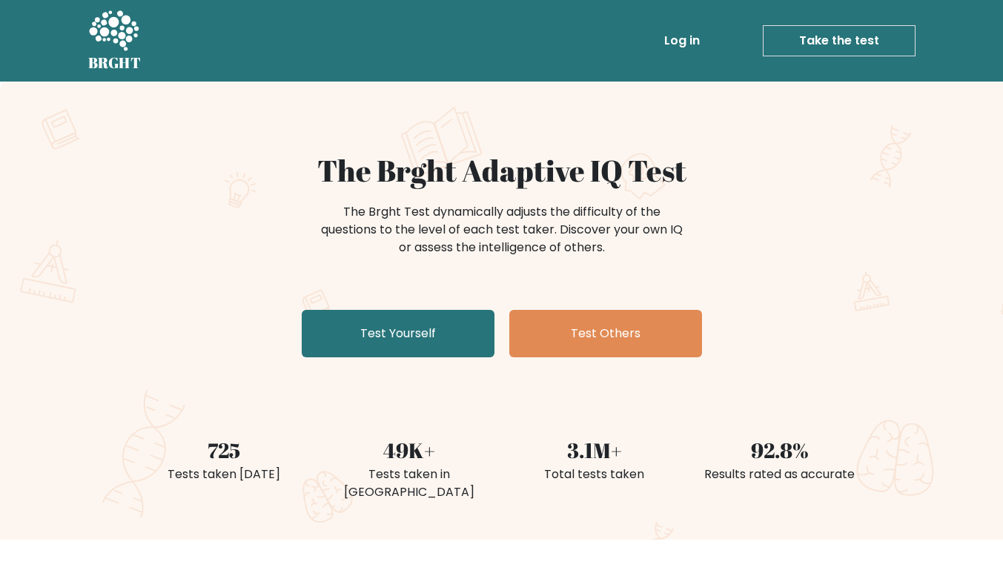
click at [423, 337] on link "Test Yourself" at bounding box center [398, 333] width 193 height 47
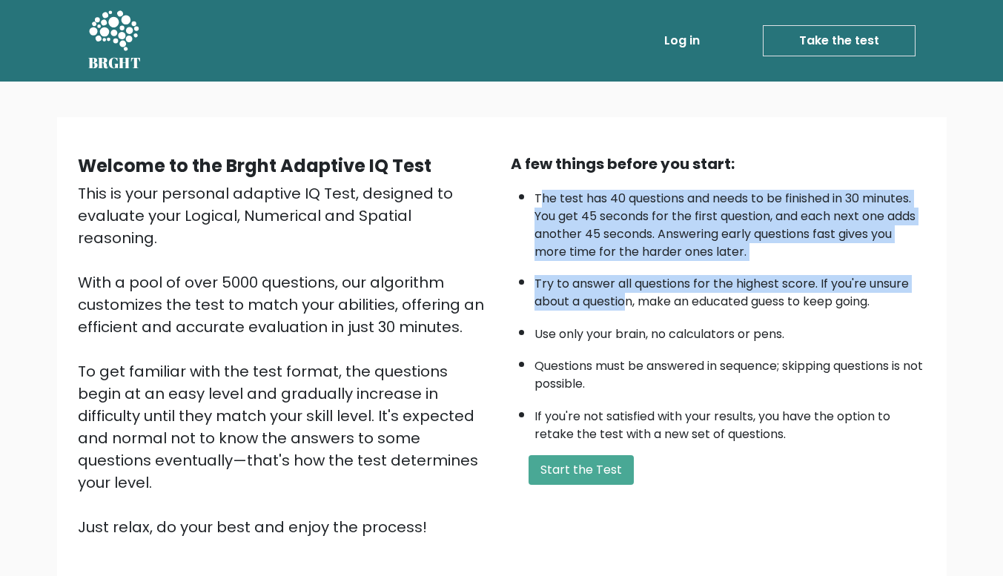
drag, startPoint x: 543, startPoint y: 191, endPoint x: 627, endPoint y: 294, distance: 132.8
click at [627, 294] on ul "The test has 40 questions and needs to be finished in 30 minutes. You get 45 se…" at bounding box center [718, 312] width 415 height 261
click at [627, 294] on li "Try to answer all questions for the highest score. If you're unsure about a que…" at bounding box center [730, 289] width 391 height 43
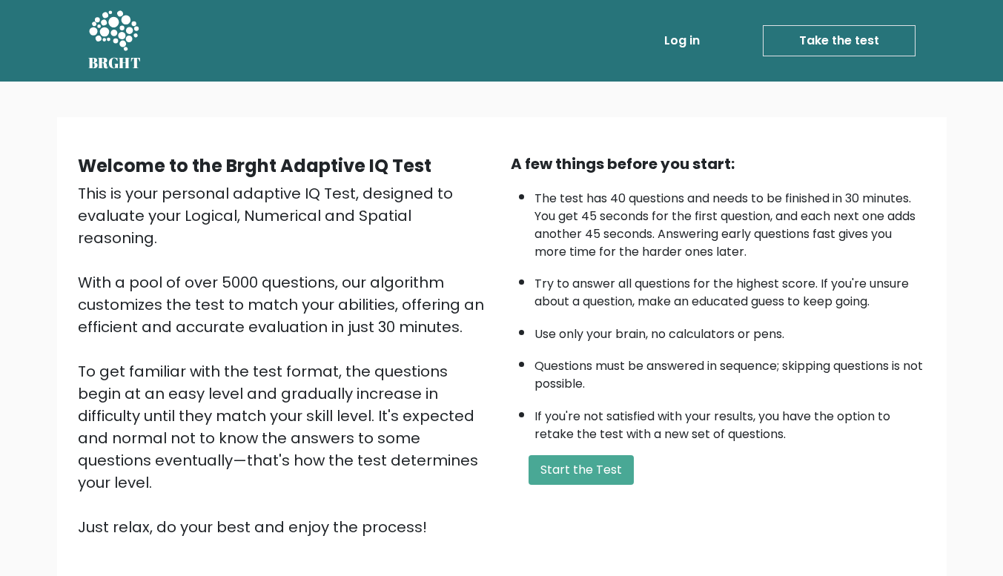
click at [618, 466] on button "Start the Test" at bounding box center [581, 470] width 105 height 30
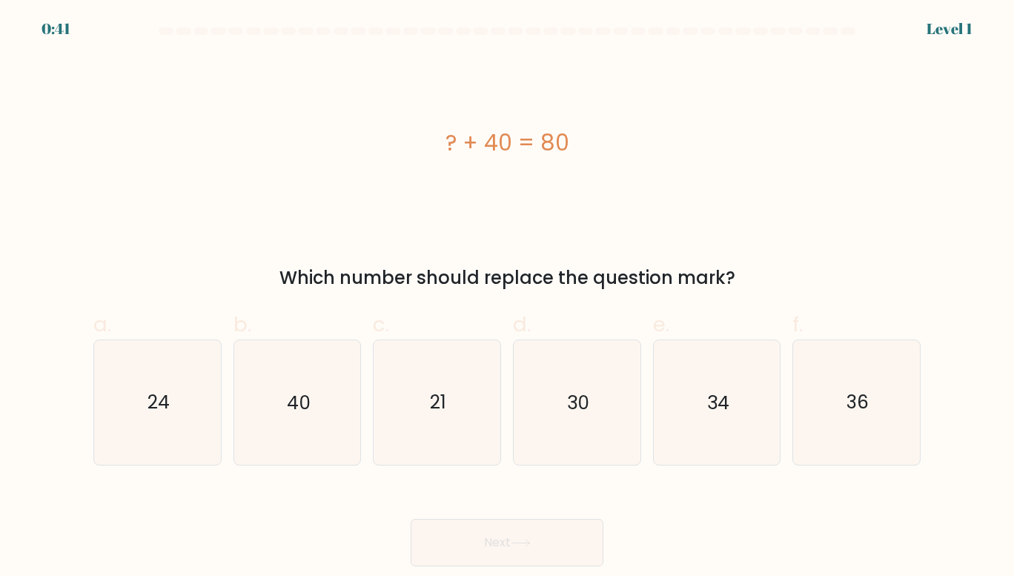
click at [329, 386] on icon "40" at bounding box center [297, 402] width 125 height 125
click at [507, 298] on input "b. 40" at bounding box center [507, 293] width 1 height 10
radio input "true"
click at [513, 538] on button "Next" at bounding box center [507, 542] width 193 height 47
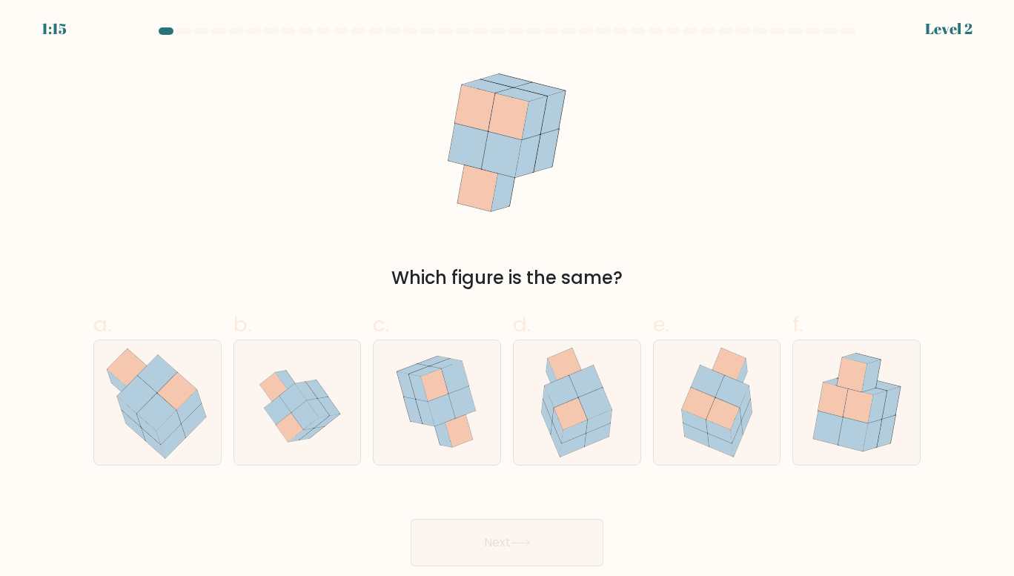
click at [700, 417] on icon at bounding box center [695, 421] width 26 height 23
click at [508, 298] on input "e." at bounding box center [507, 293] width 1 height 10
radio input "true"
click at [593, 526] on button "Next" at bounding box center [507, 542] width 193 height 47
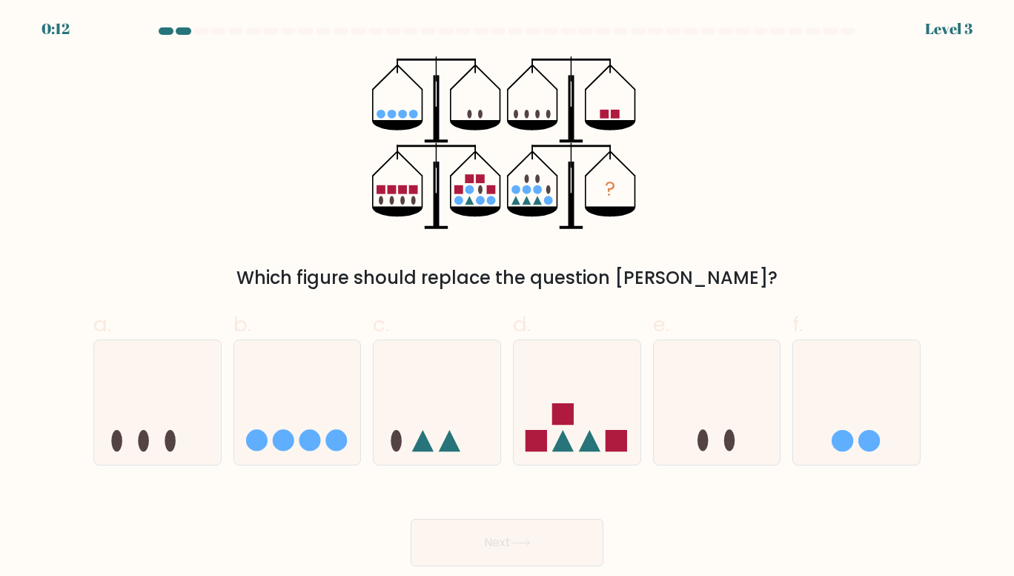
click at [616, 416] on icon at bounding box center [577, 402] width 127 height 105
click at [508, 298] on input "d." at bounding box center [507, 293] width 1 height 10
radio input "true"
click at [541, 527] on button "Next" at bounding box center [507, 542] width 193 height 47
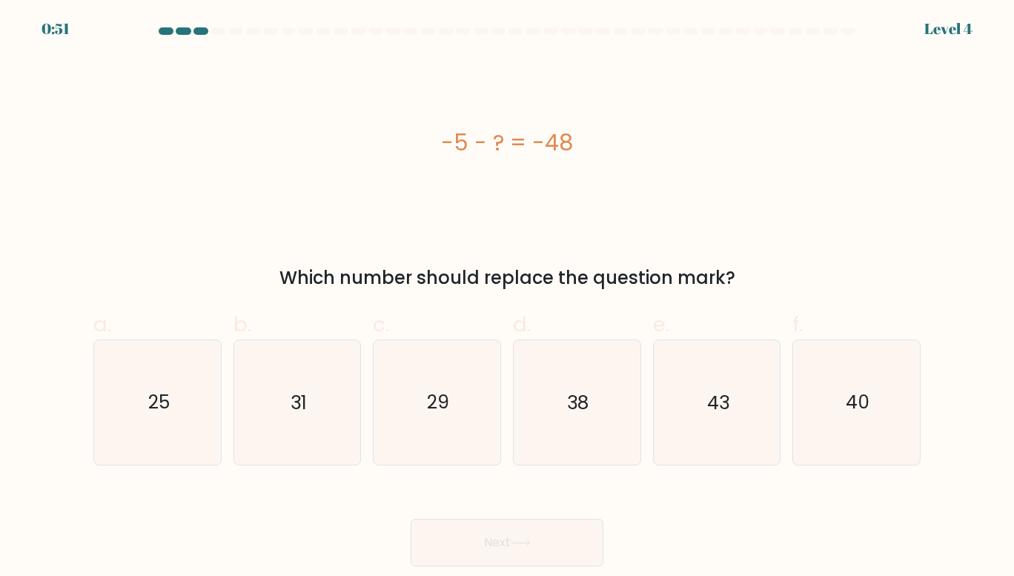
click at [716, 426] on icon "43" at bounding box center [717, 402] width 125 height 125
click at [508, 298] on input "e. 43" at bounding box center [507, 293] width 1 height 10
radio input "true"
click at [550, 536] on button "Next" at bounding box center [507, 542] width 193 height 47
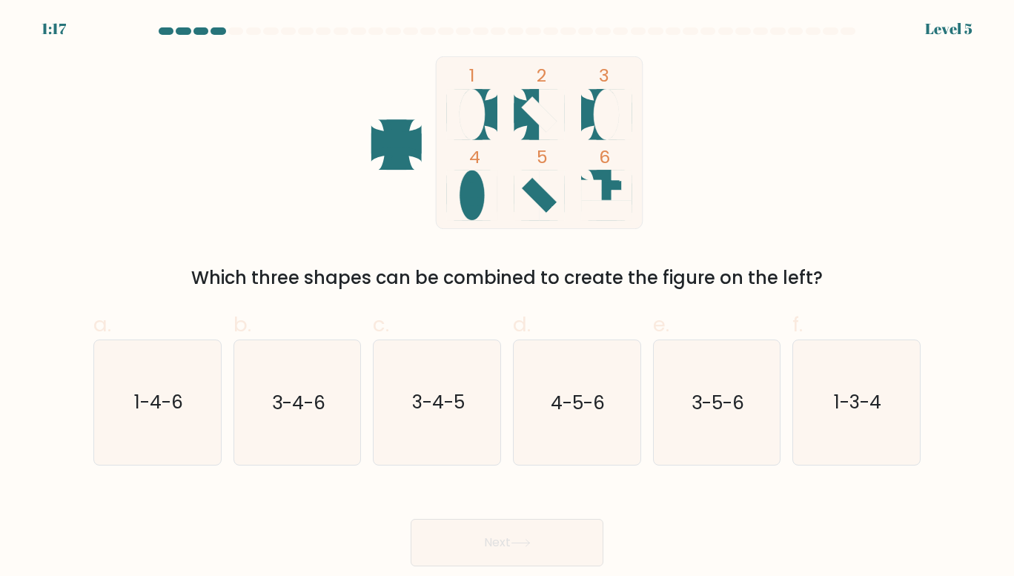
drag, startPoint x: 876, startPoint y: 390, endPoint x: 856, endPoint y: 406, distance: 25.3
click at [877, 390] on text "1-3-4" at bounding box center [857, 403] width 47 height 26
click at [847, 391] on text "1-3-4" at bounding box center [857, 403] width 47 height 26
click at [508, 298] on input "f. 1-3-4" at bounding box center [507, 293] width 1 height 10
radio input "true"
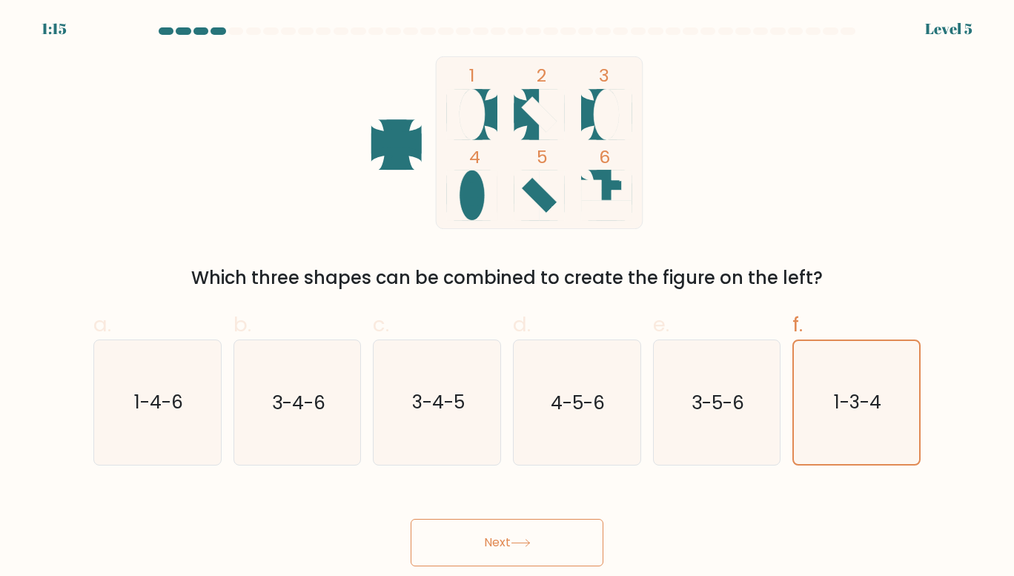
click at [563, 525] on button "Next" at bounding box center [507, 542] width 193 height 47
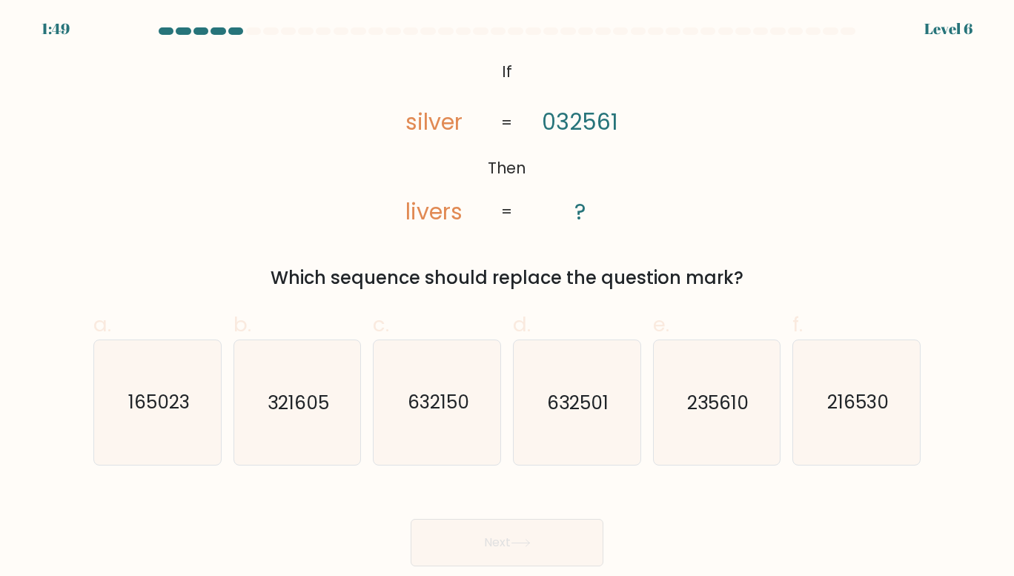
click at [690, 394] on text "235610" at bounding box center [718, 403] width 62 height 26
click at [508, 298] on input "e. 235610" at bounding box center [507, 293] width 1 height 10
radio input "true"
click at [564, 542] on button "Next" at bounding box center [507, 542] width 193 height 47
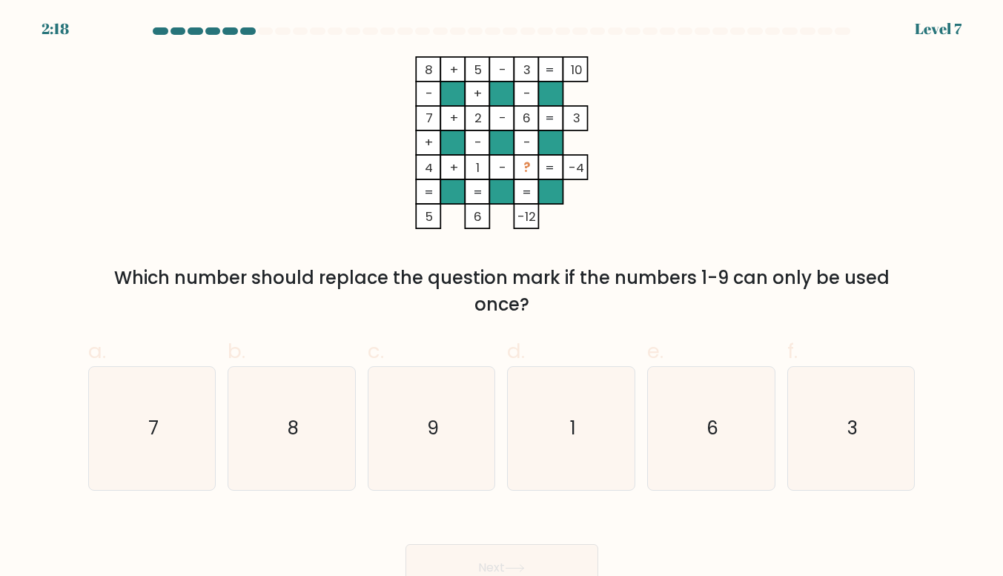
drag, startPoint x: 119, startPoint y: 277, endPoint x: 542, endPoint y: 301, distance: 424.0
click at [542, 301] on div "Which number should replace the question mark if the numbers 1-9 can only be us…" at bounding box center [502, 291] width 810 height 53
click at [463, 377] on icon "9" at bounding box center [431, 428] width 123 height 123
click at [502, 298] on input "c. 9" at bounding box center [502, 293] width 1 height 10
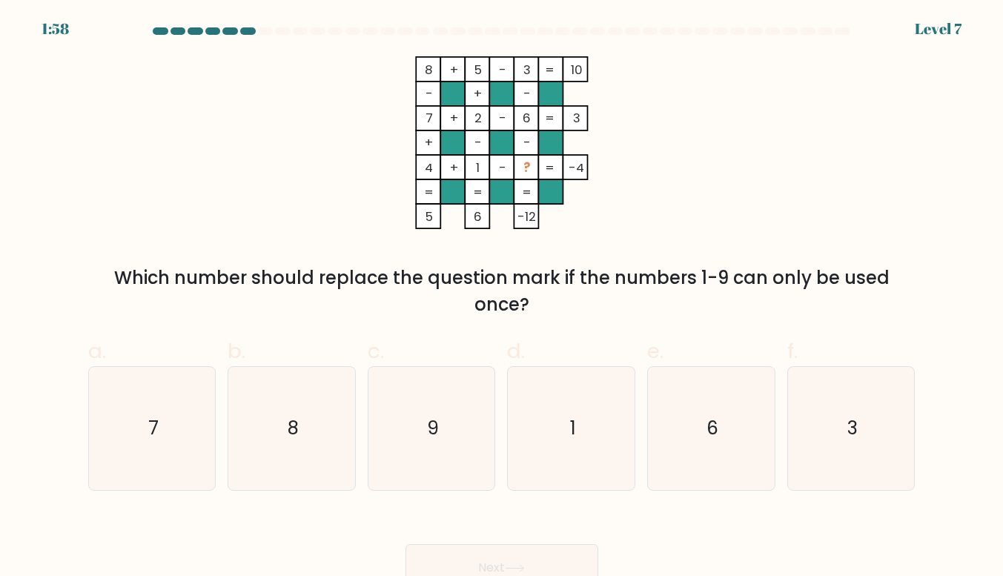
radio input "true"
click at [533, 561] on button "Next" at bounding box center [502, 567] width 193 height 47
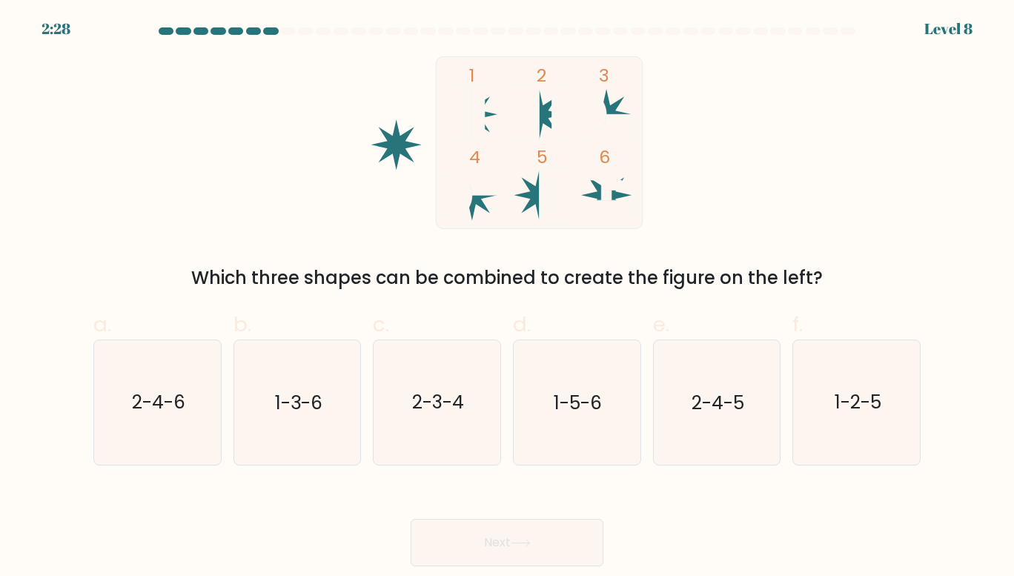
click at [856, 396] on text "1-2-5" at bounding box center [858, 403] width 47 height 26
click at [508, 298] on input "f. 1-2-5" at bounding box center [507, 293] width 1 height 10
radio input "true"
click at [560, 537] on button "Next" at bounding box center [507, 542] width 193 height 47
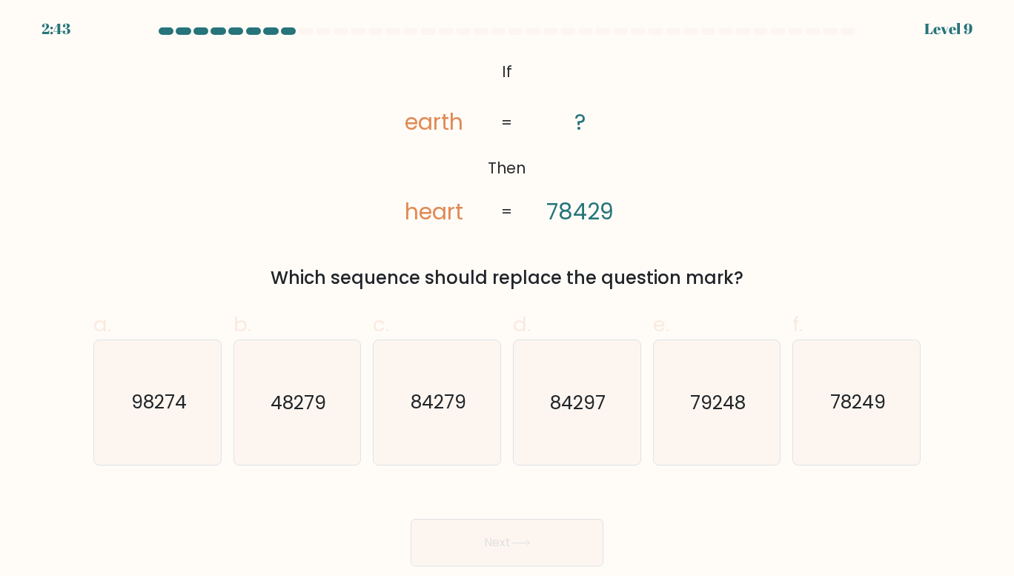
click at [426, 214] on tspan "heart" at bounding box center [434, 212] width 59 height 32
click at [437, 214] on tspan "heart" at bounding box center [434, 212] width 59 height 32
click at [542, 384] on icon "84297" at bounding box center [577, 402] width 125 height 125
click at [508, 298] on input "d. 84297" at bounding box center [507, 293] width 1 height 10
radio input "true"
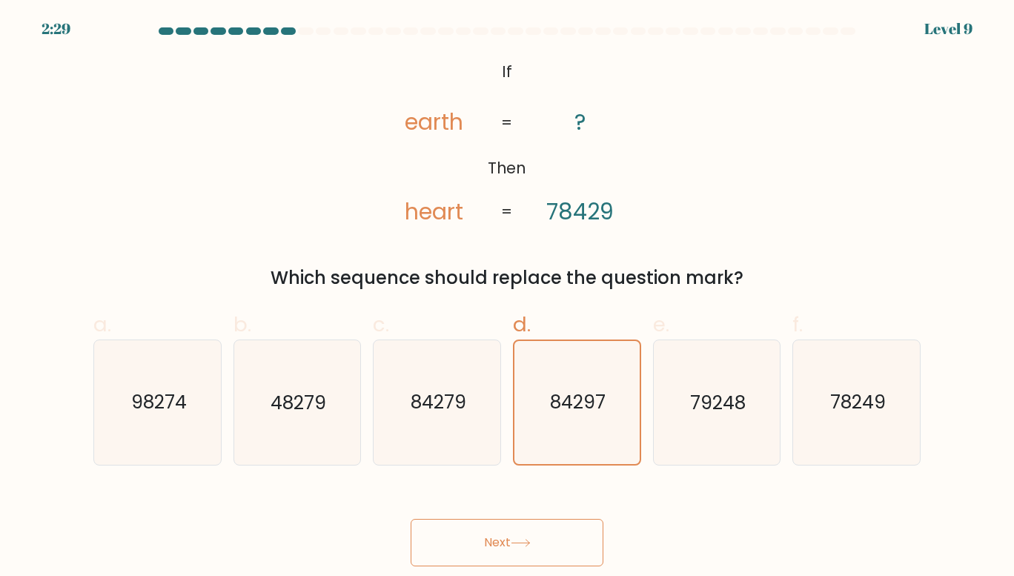
click at [529, 526] on button "Next" at bounding box center [507, 542] width 193 height 47
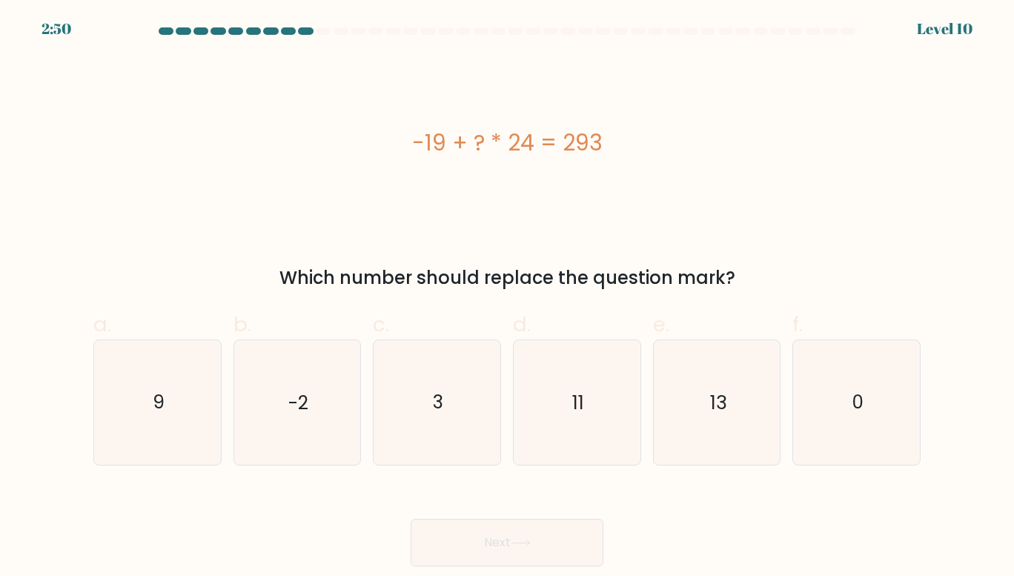
click at [666, 386] on icon "13" at bounding box center [717, 402] width 125 height 125
click at [508, 298] on input "e. 13" at bounding box center [507, 293] width 1 height 10
radio input "true"
click at [536, 538] on button "Next" at bounding box center [507, 542] width 193 height 47
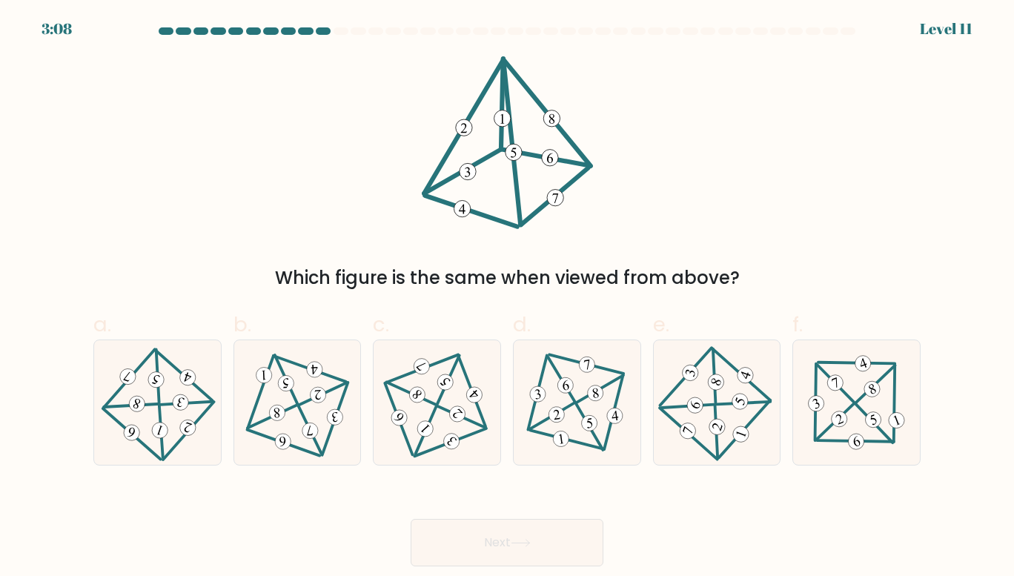
click at [468, 419] on 595 at bounding box center [460, 417] width 47 height 22
click at [507, 298] on input "c." at bounding box center [507, 293] width 1 height 10
radio input "true"
click at [593, 552] on button "Next" at bounding box center [507, 542] width 193 height 47
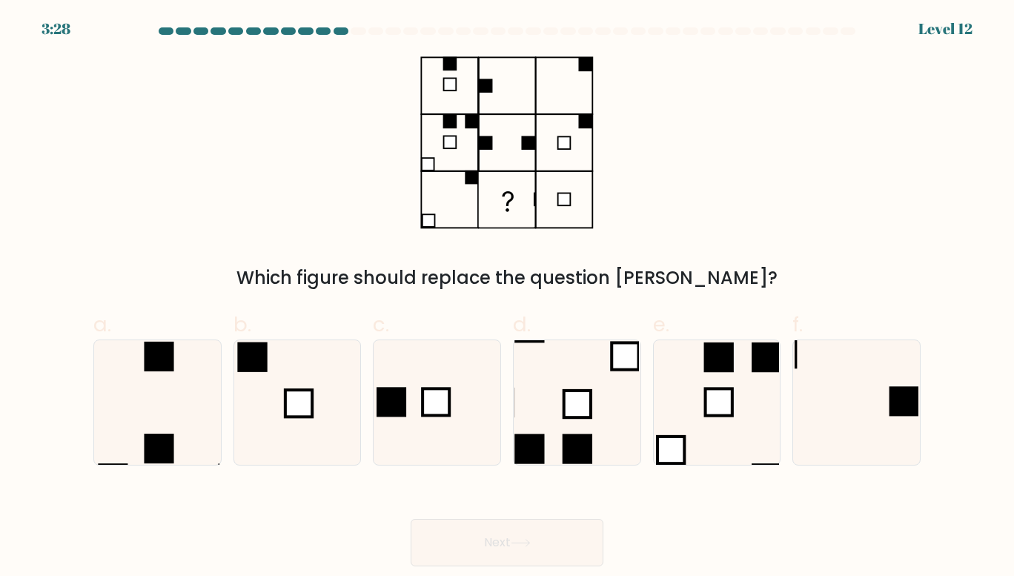
click at [849, 446] on icon at bounding box center [857, 402] width 125 height 125
click at [508, 298] on input "f." at bounding box center [507, 293] width 1 height 10
radio input "true"
click at [540, 555] on button "Next" at bounding box center [507, 542] width 193 height 47
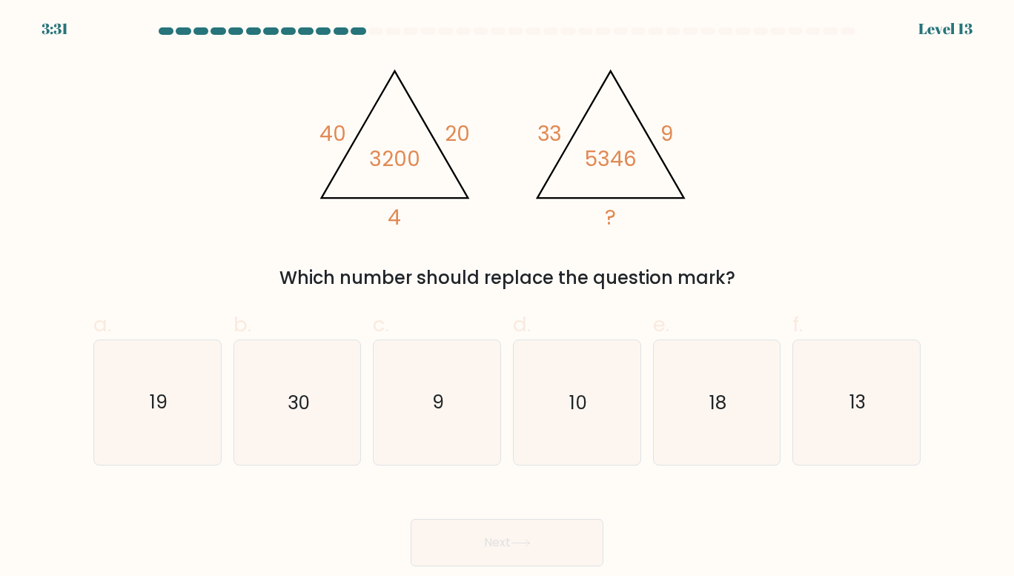
click at [691, 460] on icon "18" at bounding box center [717, 402] width 125 height 125
click at [508, 298] on input "e. 18" at bounding box center [507, 293] width 1 height 10
radio input "true"
click at [555, 543] on button "Next" at bounding box center [507, 542] width 193 height 47
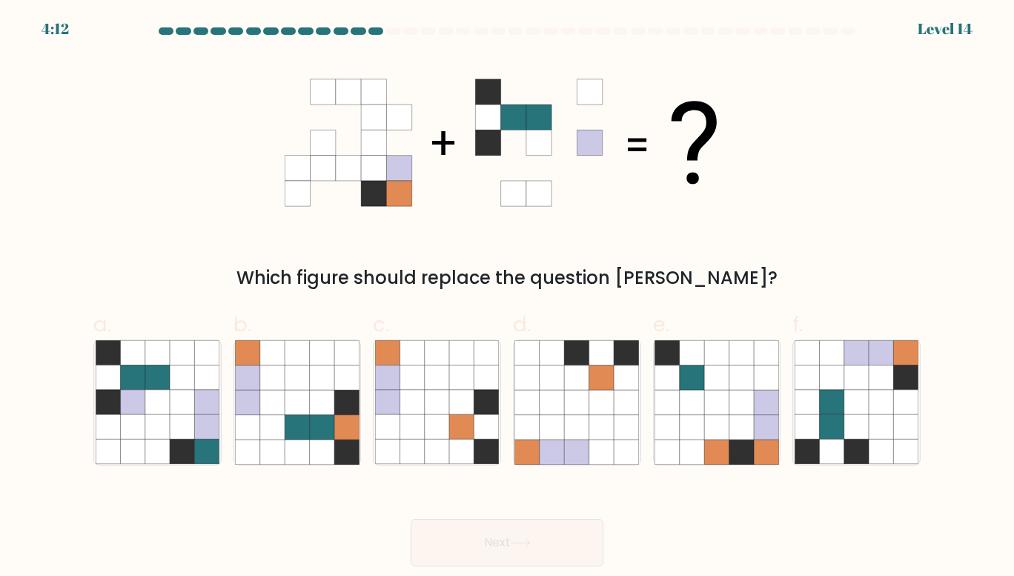
drag, startPoint x: 332, startPoint y: 284, endPoint x: 727, endPoint y: 271, distance: 394.6
click at [720, 269] on div "Which figure should replace the question mark?" at bounding box center [507, 278] width 810 height 27
click at [719, 261] on div "Which figure should replace the question mark?" at bounding box center [507, 173] width 845 height 235
click at [865, 361] on icon at bounding box center [856, 353] width 24 height 24
click at [508, 298] on input "f." at bounding box center [507, 293] width 1 height 10
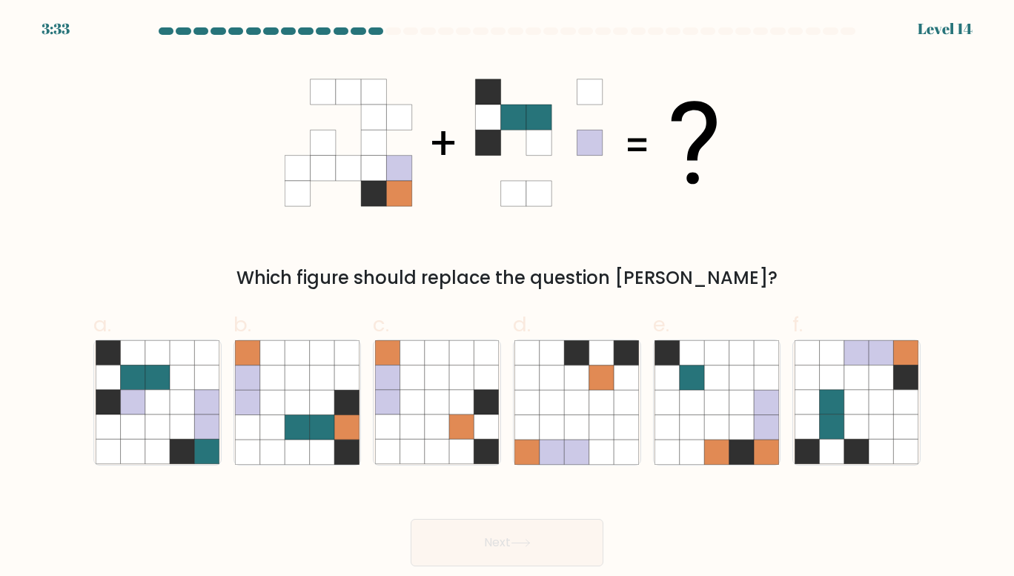
radio input "true"
click at [582, 538] on button "Next" at bounding box center [507, 542] width 193 height 47
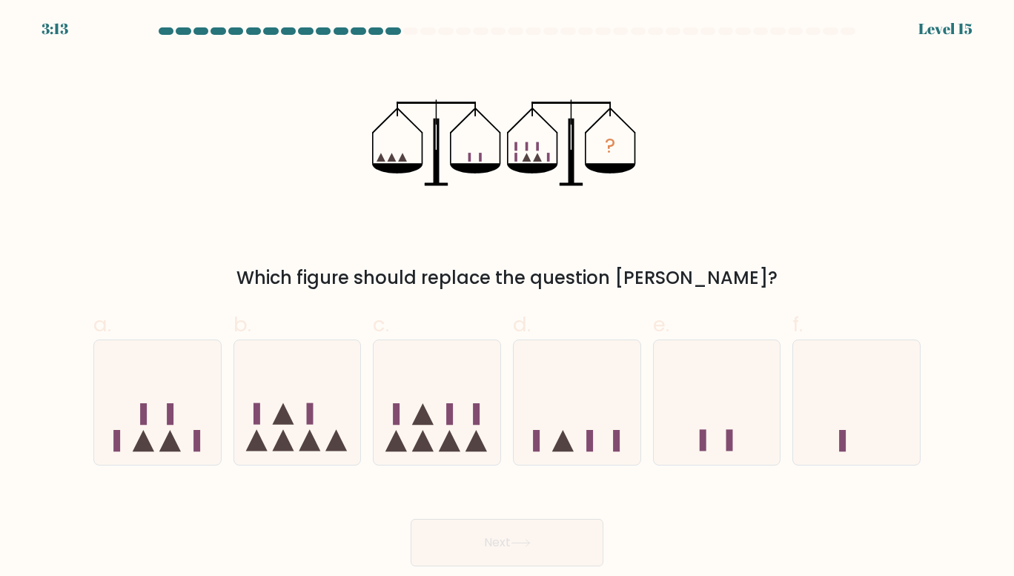
click at [435, 409] on icon at bounding box center [437, 402] width 127 height 105
click at [507, 298] on input "c." at bounding box center [507, 293] width 1 height 10
radio input "true"
click at [500, 532] on button "Next" at bounding box center [507, 542] width 193 height 47
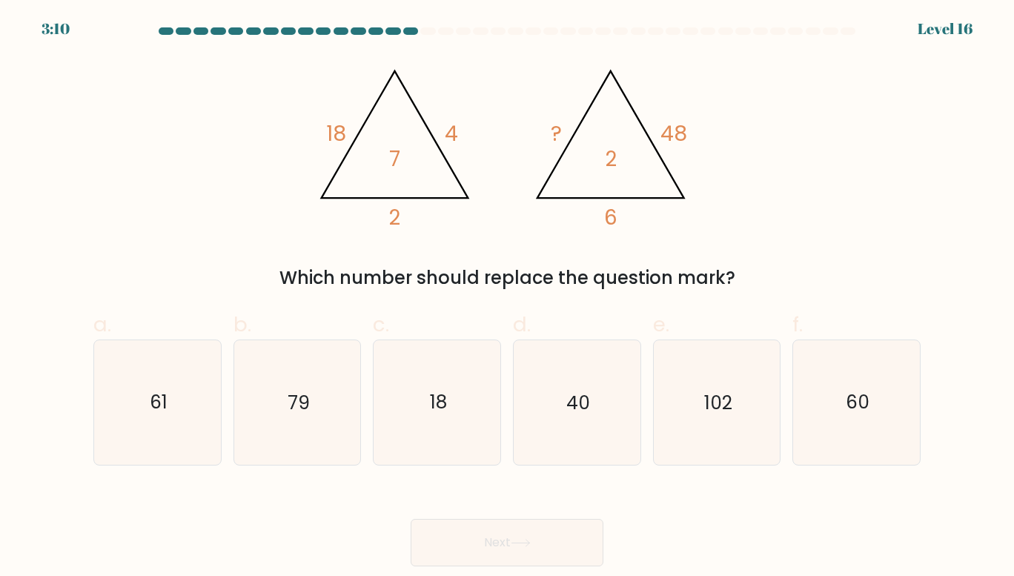
click at [833, 423] on icon "60" at bounding box center [857, 402] width 125 height 125
click at [508, 298] on input "f. 60" at bounding box center [507, 293] width 1 height 10
radio input "true"
click at [558, 551] on button "Next" at bounding box center [507, 542] width 193 height 47
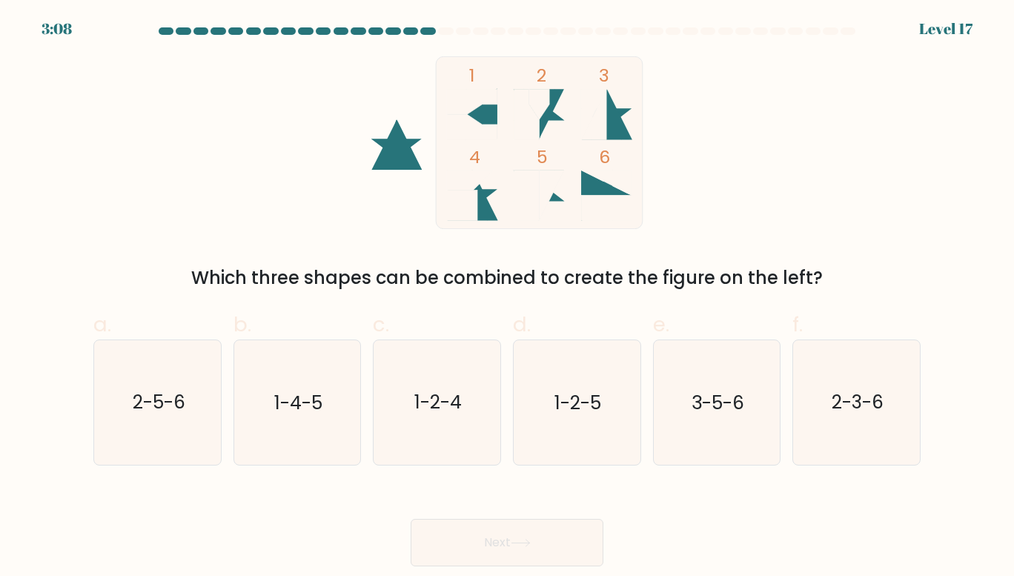
click at [308, 406] on text "1-4-5" at bounding box center [298, 403] width 48 height 26
click at [507, 298] on input "b. 1-4-5" at bounding box center [507, 293] width 1 height 10
radio input "true"
click at [549, 525] on button "Next" at bounding box center [507, 542] width 193 height 47
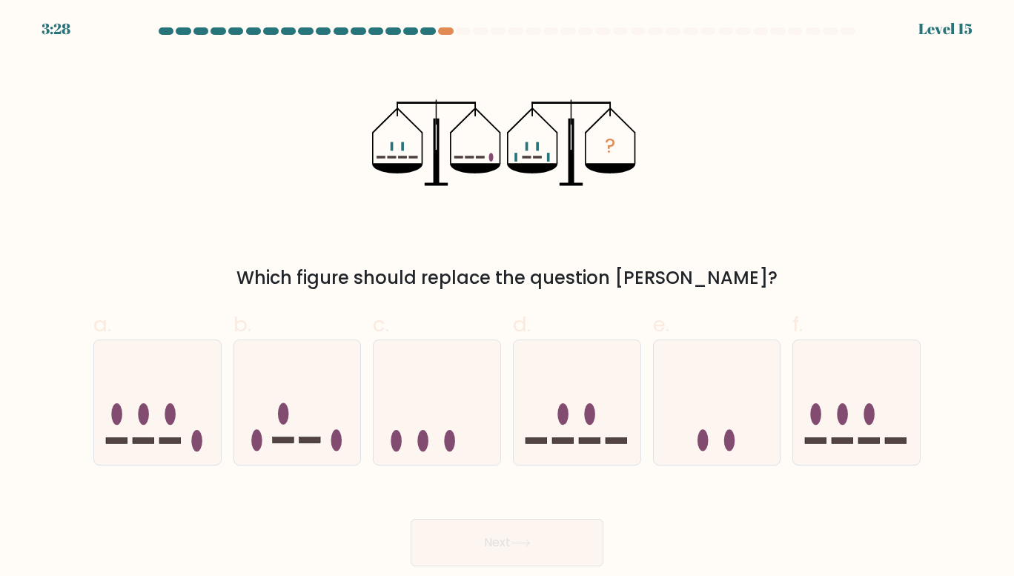
drag, startPoint x: 300, startPoint y: 267, endPoint x: 727, endPoint y: 275, distance: 427.1
click at [727, 275] on div "Which figure should replace the question mark?" at bounding box center [507, 278] width 810 height 27
click at [671, 349] on div at bounding box center [717, 403] width 128 height 126
click at [508, 298] on input "e." at bounding box center [507, 293] width 1 height 10
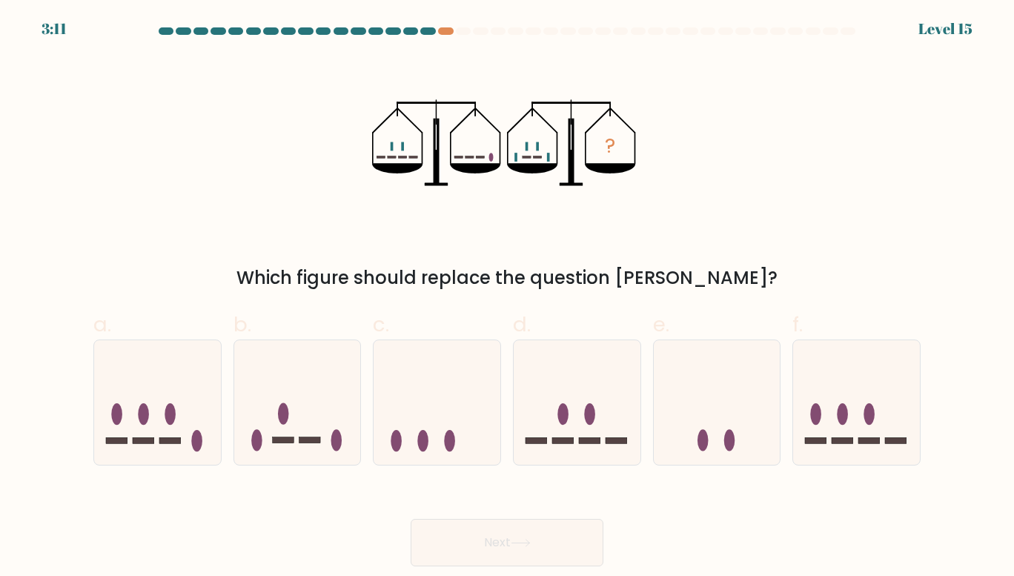
radio input "true"
click at [543, 526] on button "Next" at bounding box center [507, 542] width 193 height 47
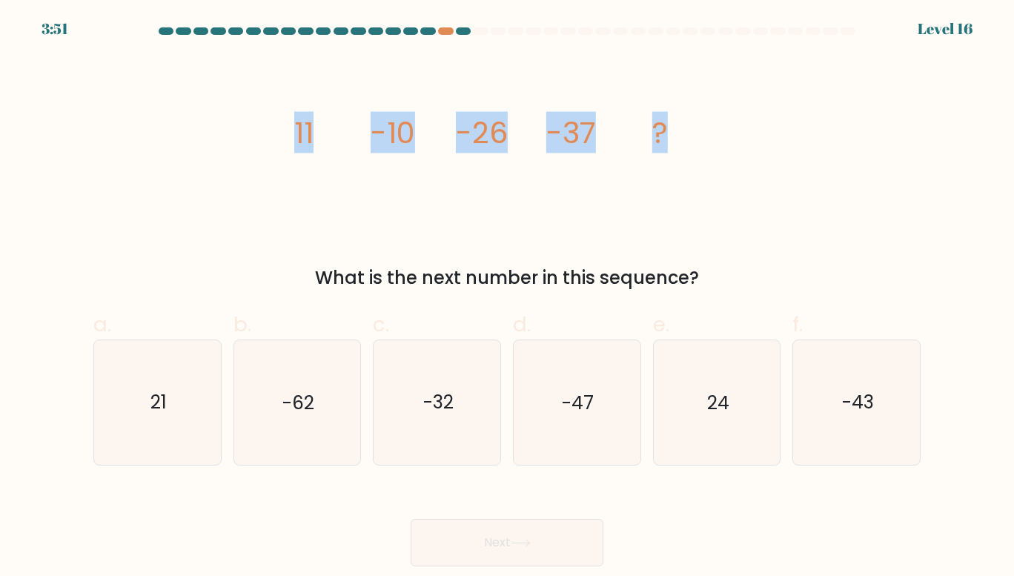
drag, startPoint x: 281, startPoint y: 136, endPoint x: 702, endPoint y: 139, distance: 421.1
click at [702, 139] on div "image/svg+xml 11 -10 -26 -37 ? What is the next number in this sequence?" at bounding box center [507, 173] width 845 height 235
click at [703, 139] on icon "image/svg+xml 11 -10 -26 -37 ?" at bounding box center [507, 142] width 445 height 173
click at [682, 134] on icon "image/svg+xml 11 -10 -26 -37 ?" at bounding box center [507, 142] width 445 height 173
click at [385, 133] on tspan "-10" at bounding box center [393, 133] width 44 height 42
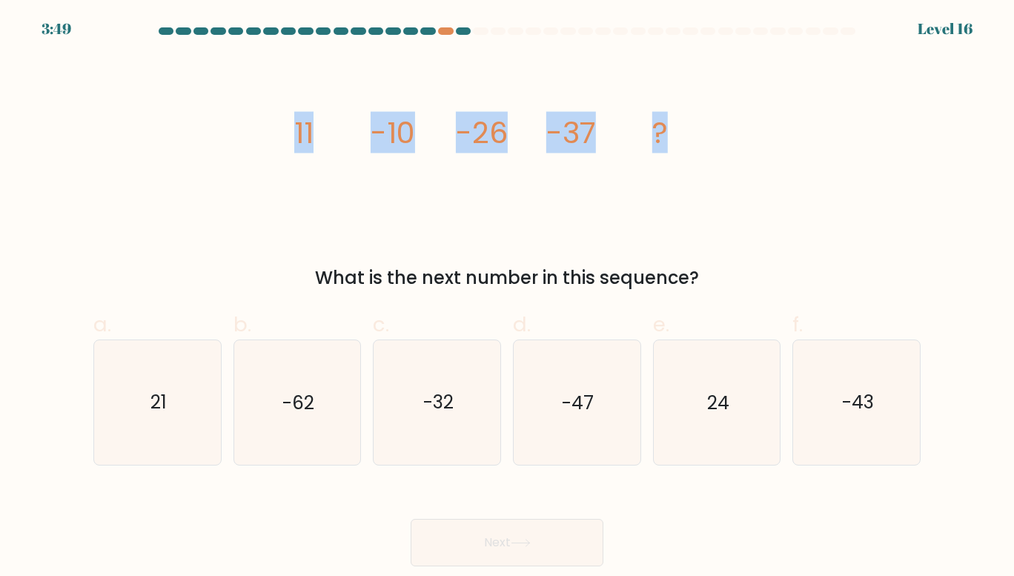
click at [254, 136] on div "image/svg+xml 11 -10 -26 -37 ? What is the next number in this sequence?" at bounding box center [507, 173] width 845 height 235
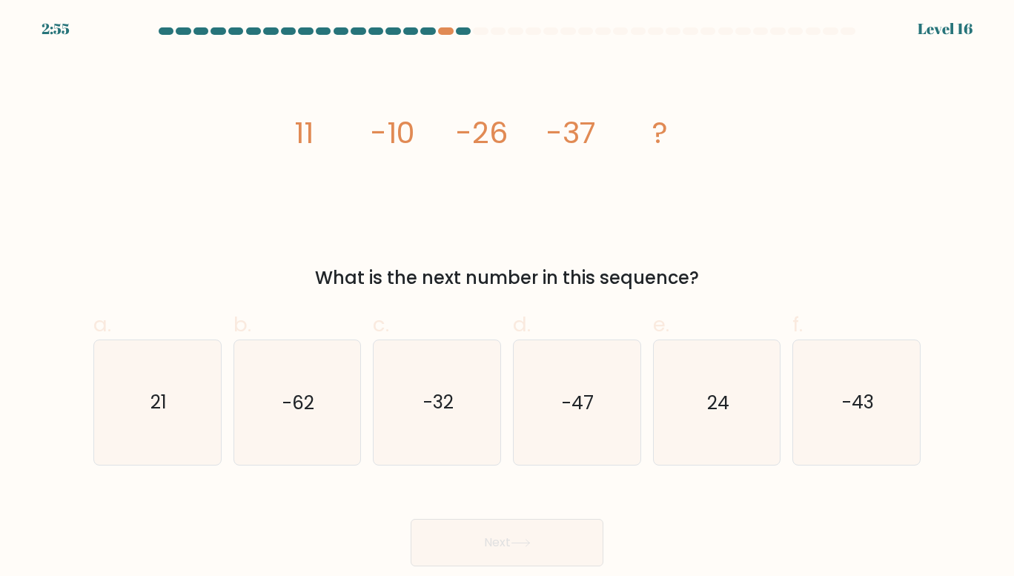
click at [831, 414] on icon "-43" at bounding box center [857, 402] width 125 height 125
click at [508, 298] on input "f. -43" at bounding box center [507, 293] width 1 height 10
radio input "true"
click at [538, 530] on button "Next" at bounding box center [507, 542] width 193 height 47
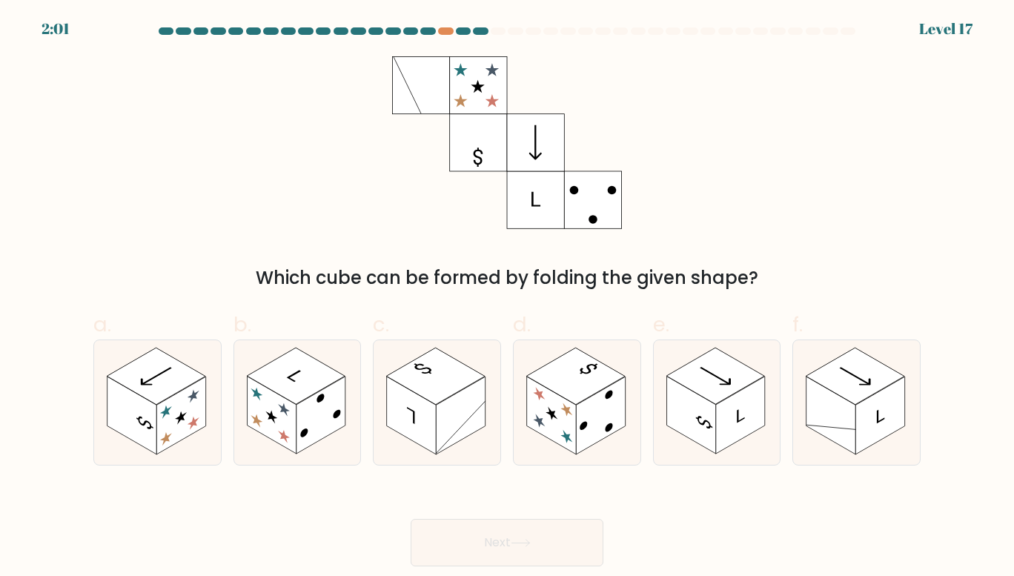
click at [182, 363] on rect at bounding box center [156, 376] width 98 height 56
click at [507, 298] on input "a." at bounding box center [507, 293] width 1 height 10
radio input "true"
click at [532, 531] on button "Next" at bounding box center [507, 542] width 193 height 47
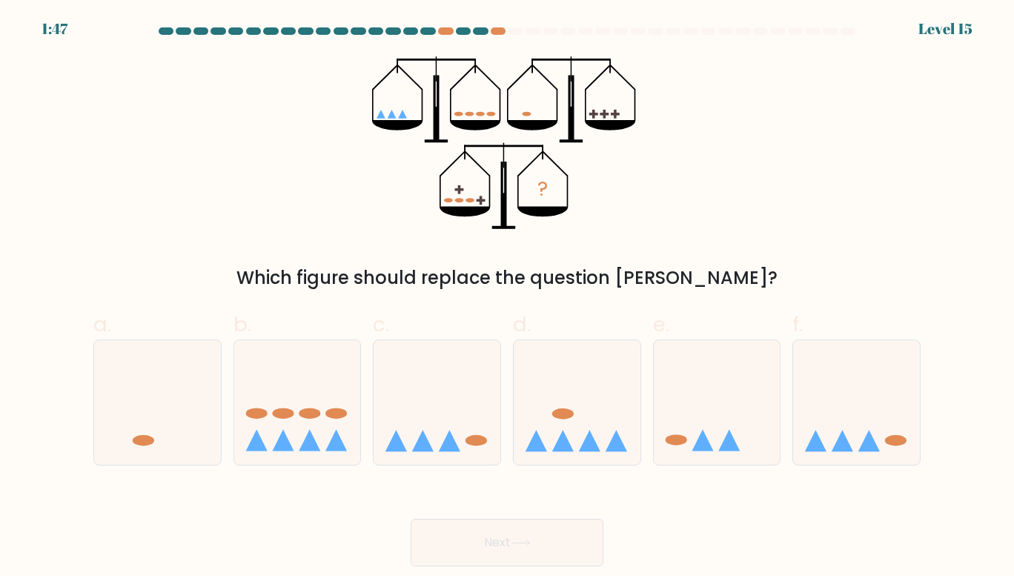
click at [717, 404] on icon at bounding box center [717, 402] width 127 height 105
click at [508, 298] on input "e." at bounding box center [507, 293] width 1 height 10
radio input "true"
click at [543, 531] on button "Next" at bounding box center [507, 542] width 193 height 47
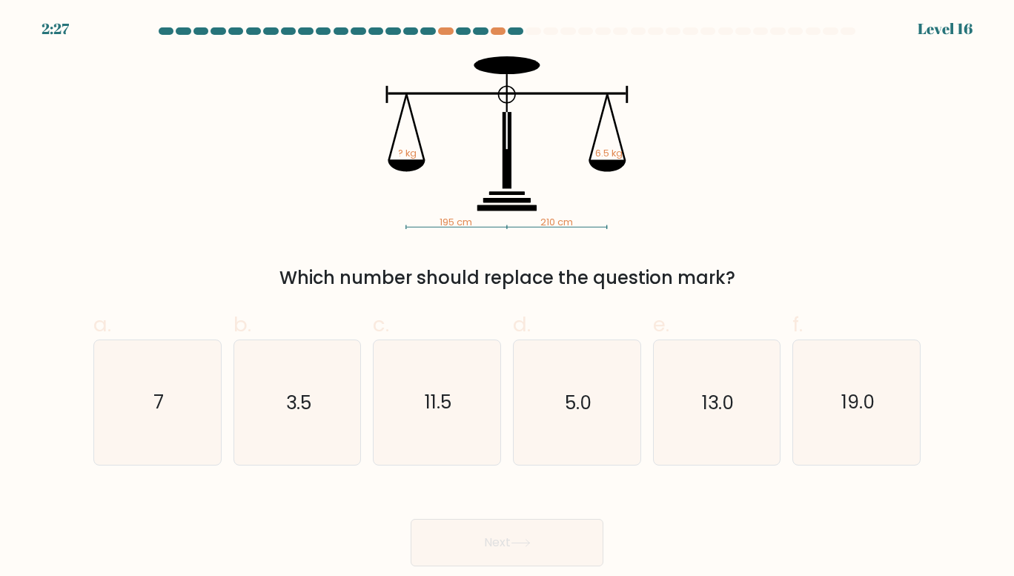
drag, startPoint x: 317, startPoint y: 277, endPoint x: 758, endPoint y: 265, distance: 441.3
click at [758, 265] on div "Which number should replace the question mark?" at bounding box center [507, 278] width 810 height 27
click at [759, 264] on div "195 cm 210 cm ? kg 6.5 kg Which number should replace the question mark?" at bounding box center [507, 173] width 845 height 235
click at [168, 367] on icon "7" at bounding box center [158, 402] width 125 height 125
click at [507, 298] on input "a. 7" at bounding box center [507, 293] width 1 height 10
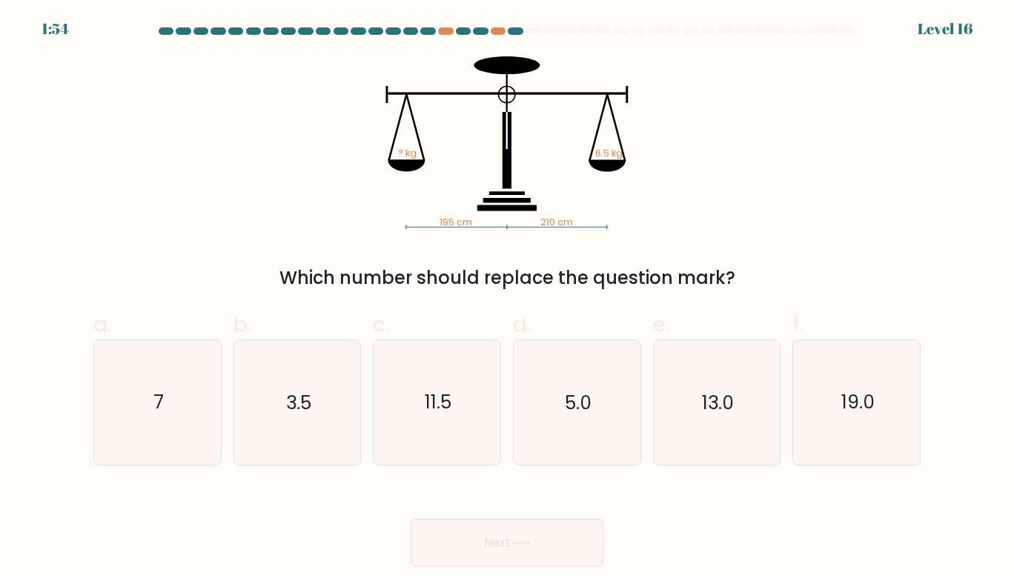
radio input "true"
click at [497, 552] on button "Next" at bounding box center [507, 542] width 193 height 47
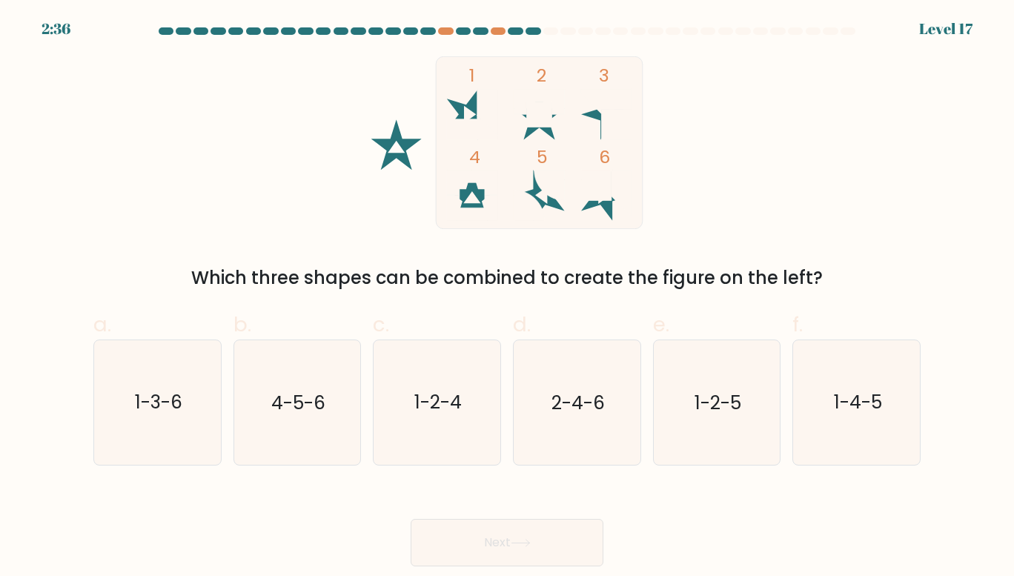
drag, startPoint x: 274, startPoint y: 266, endPoint x: 821, endPoint y: 255, distance: 548.0
click at [821, 255] on div "1 2 3 4 5 6 Which three shapes can be combined to create the figure on the left?" at bounding box center [507, 173] width 845 height 235
click at [738, 236] on div "1 2 3 4 5 6 Which three shapes can be combined to create the figure on the left?" at bounding box center [507, 173] width 845 height 235
click at [202, 390] on icon "1-3-6" at bounding box center [158, 402] width 125 height 125
click at [507, 298] on input "a. 1-3-6" at bounding box center [507, 293] width 1 height 10
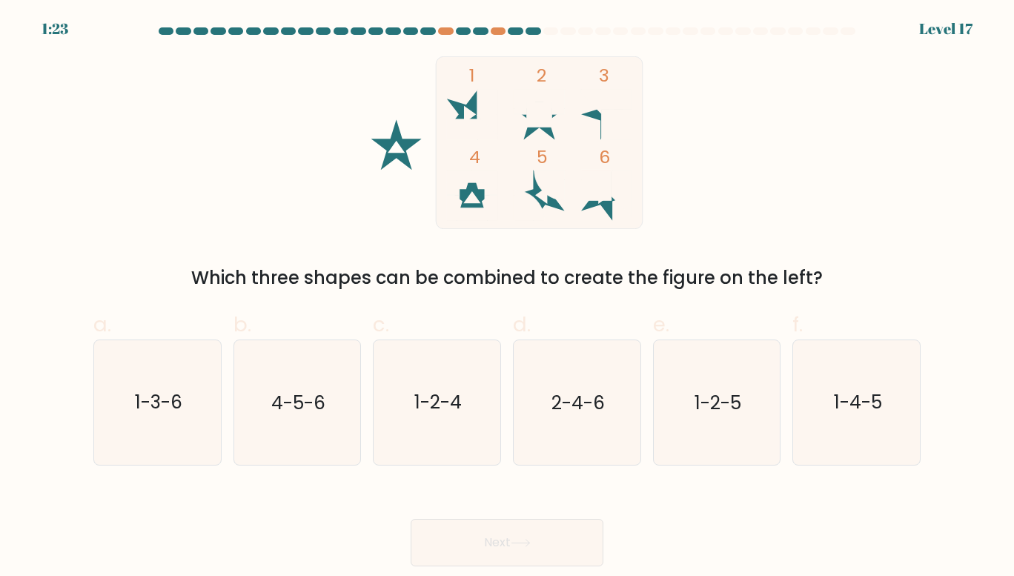
radio input "true"
click at [465, 538] on button "Next" at bounding box center [507, 542] width 193 height 47
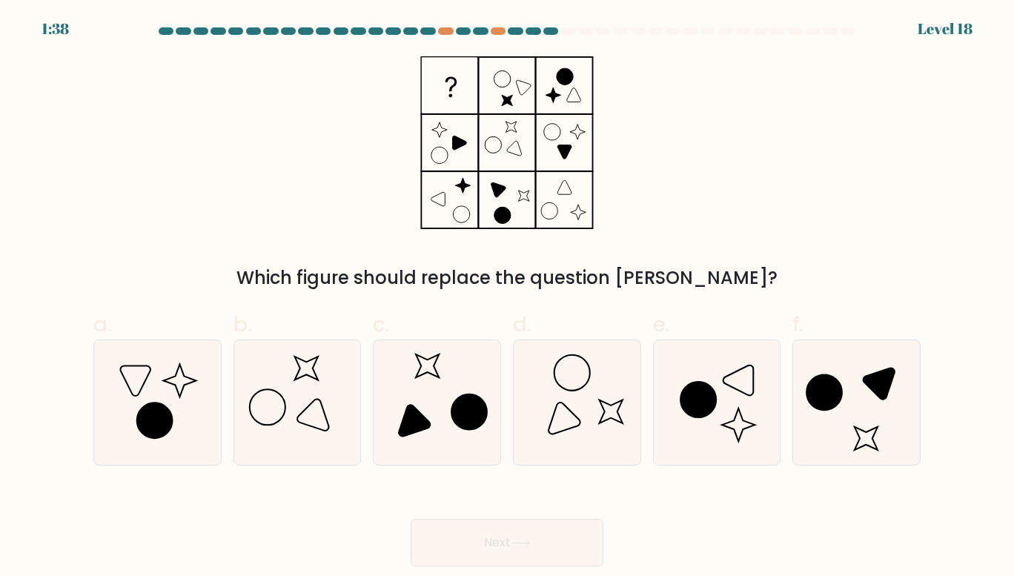
click at [702, 429] on icon at bounding box center [717, 402] width 125 height 125
click at [508, 298] on input "e." at bounding box center [507, 293] width 1 height 10
radio input "true"
click at [175, 405] on icon at bounding box center [158, 402] width 125 height 125
click at [507, 298] on input "a." at bounding box center [507, 293] width 1 height 10
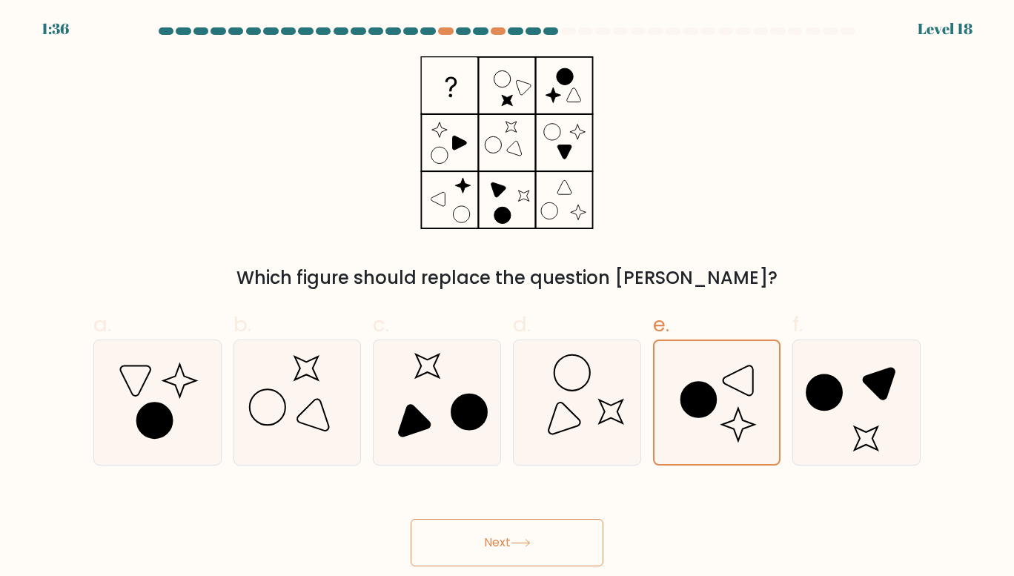
radio input "true"
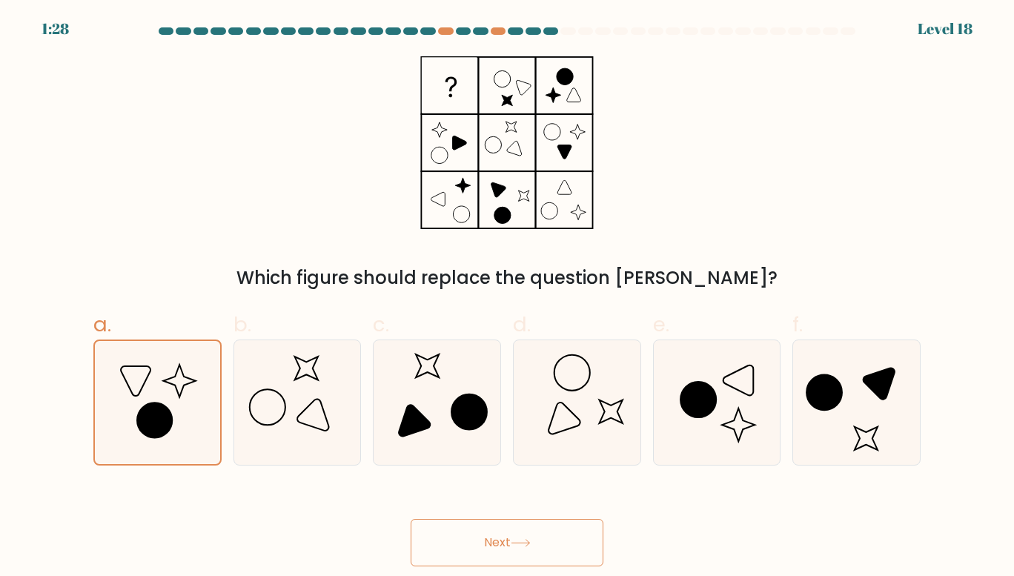
click at [678, 446] on icon at bounding box center [717, 402] width 125 height 125
click at [508, 298] on input "e." at bounding box center [507, 293] width 1 height 10
radio input "true"
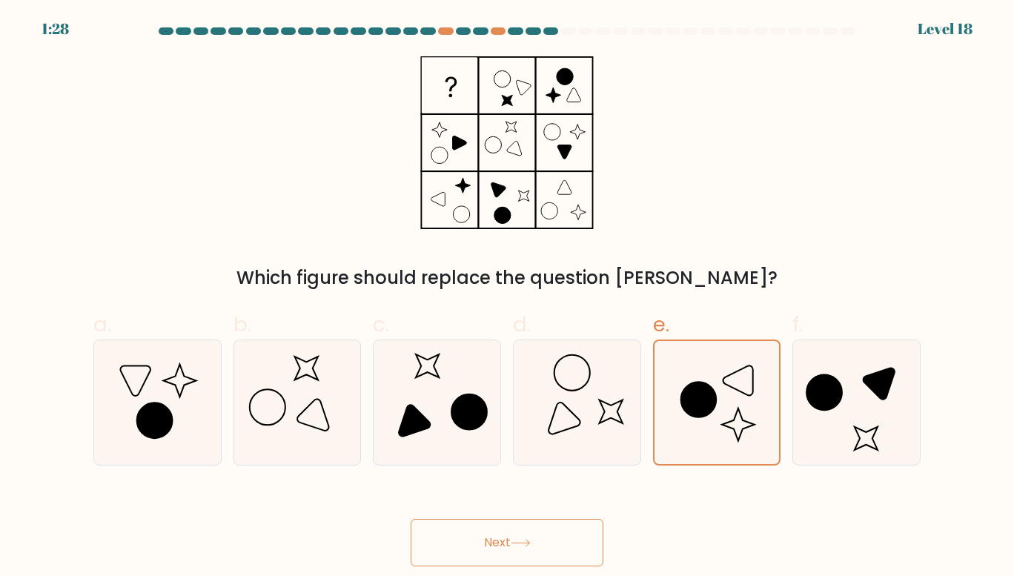
click at [517, 522] on button "Next" at bounding box center [507, 542] width 193 height 47
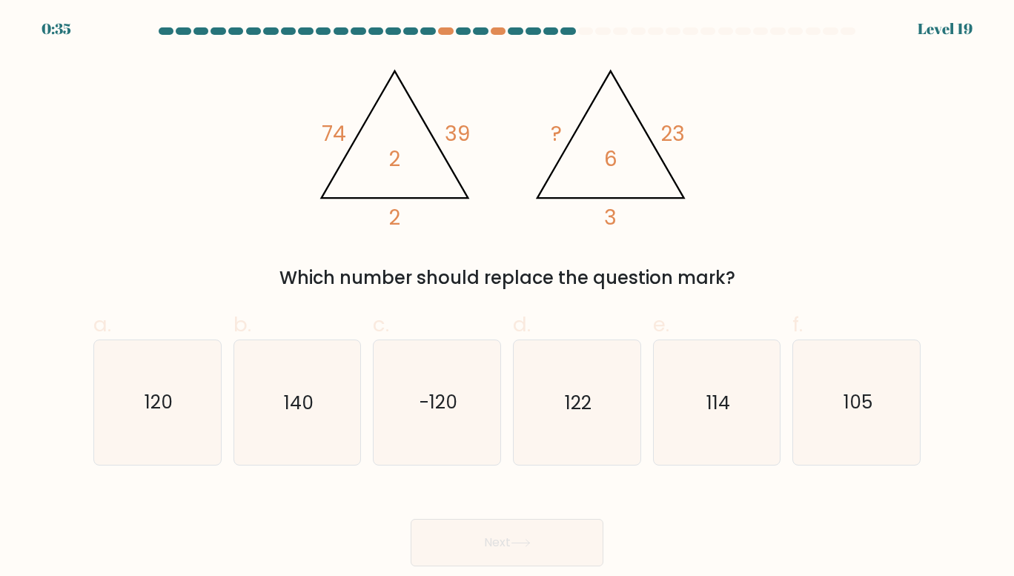
click at [326, 397] on icon "140" at bounding box center [297, 402] width 125 height 125
click at [507, 298] on input "b. 140" at bounding box center [507, 293] width 1 height 10
radio input "true"
click at [489, 525] on button "Next" at bounding box center [507, 542] width 193 height 47
click at [492, 532] on button "Next" at bounding box center [507, 542] width 193 height 47
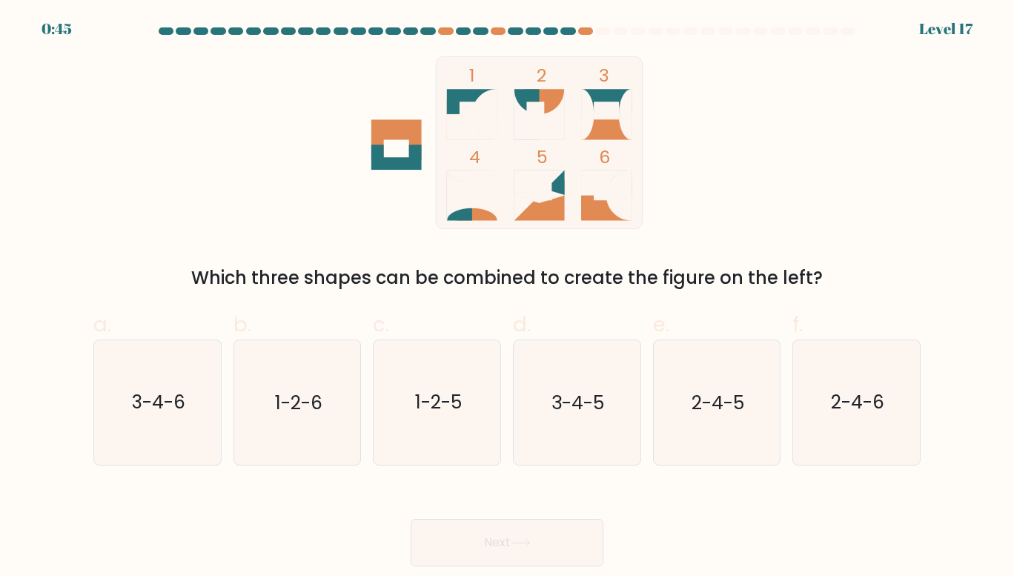
click at [275, 390] on text "1-2-6" at bounding box center [298, 403] width 47 height 26
click at [507, 298] on input "b. 1-2-6" at bounding box center [507, 293] width 1 height 10
radio input "true"
click at [484, 538] on button "Next" at bounding box center [507, 542] width 193 height 47
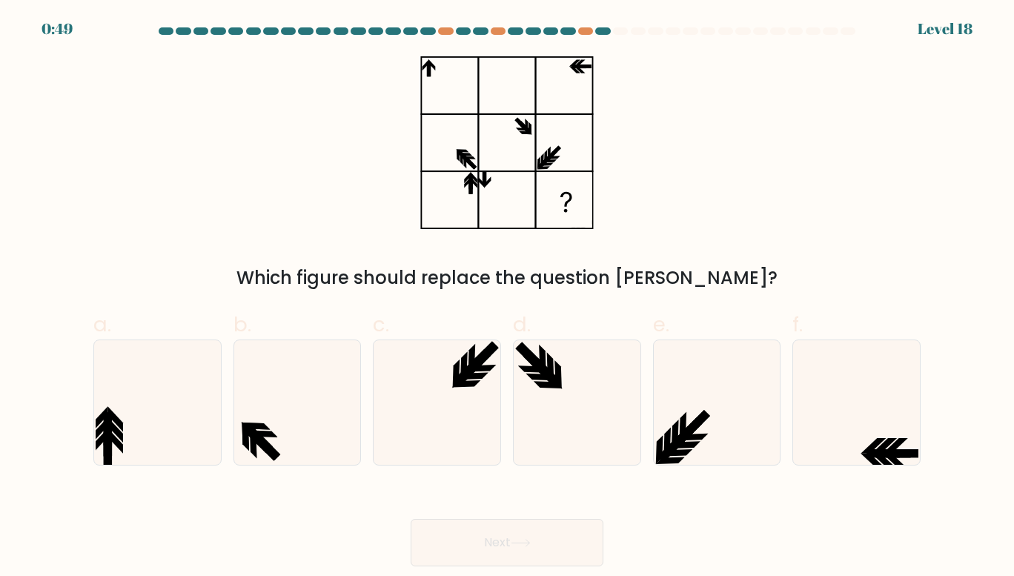
click at [463, 394] on icon at bounding box center [437, 402] width 125 height 125
click at [507, 298] on input "c." at bounding box center [507, 293] width 1 height 10
radio input "true"
click at [576, 533] on button "Next" at bounding box center [507, 542] width 193 height 47
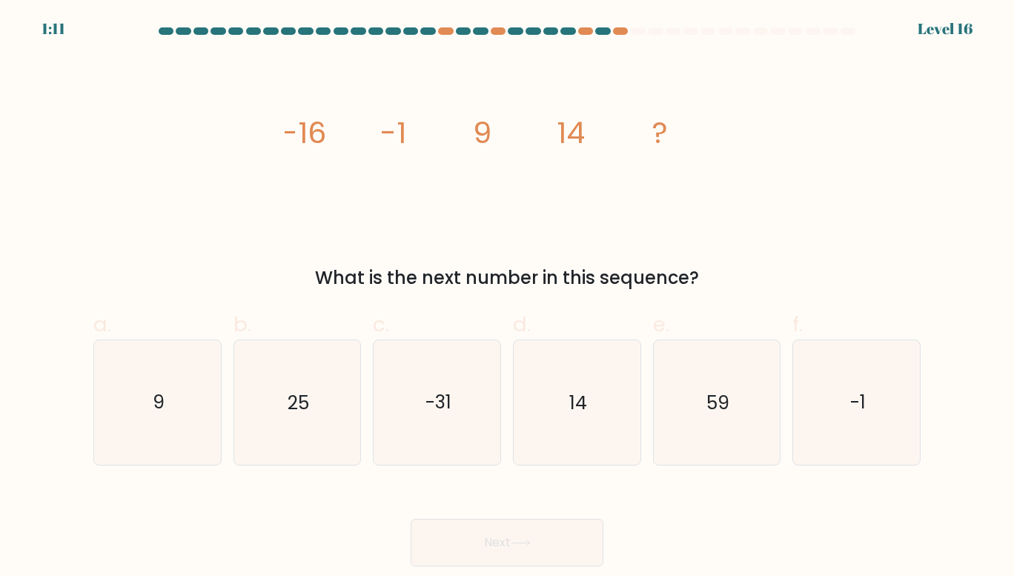
click at [610, 389] on icon "14" at bounding box center [577, 402] width 125 height 125
click at [508, 298] on input "d. 14" at bounding box center [507, 293] width 1 height 10
radio input "true"
click at [566, 522] on button "Next" at bounding box center [507, 542] width 193 height 47
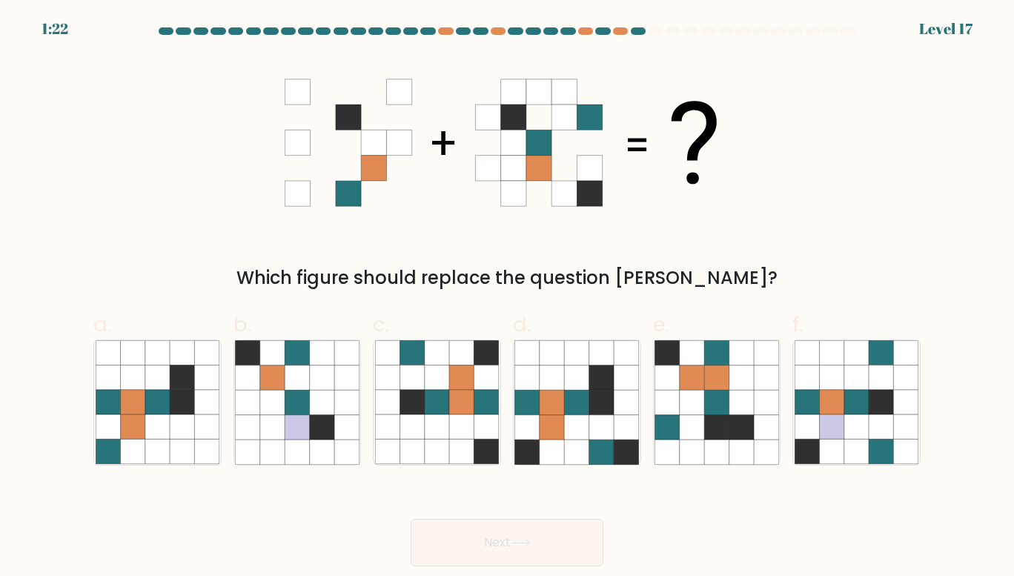
click at [730, 400] on icon at bounding box center [742, 403] width 24 height 24
click at [508, 298] on input "e." at bounding box center [507, 293] width 1 height 10
radio input "true"
click at [529, 531] on button "Next" at bounding box center [507, 542] width 193 height 47
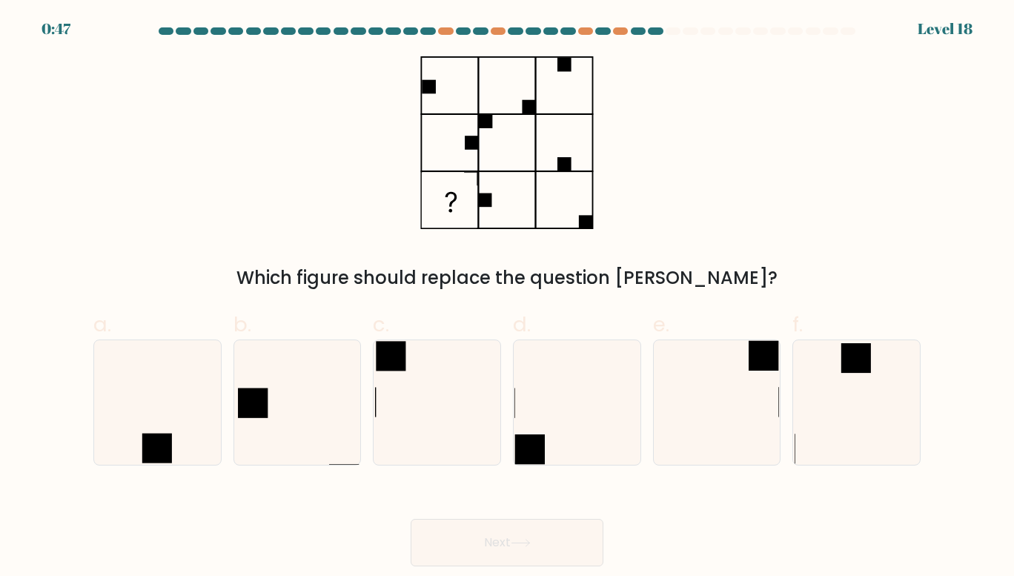
click at [179, 403] on icon at bounding box center [158, 402] width 125 height 125
click at [507, 298] on input "a." at bounding box center [507, 293] width 1 height 10
radio input "true"
click at [495, 535] on button "Next" at bounding box center [507, 542] width 193 height 47
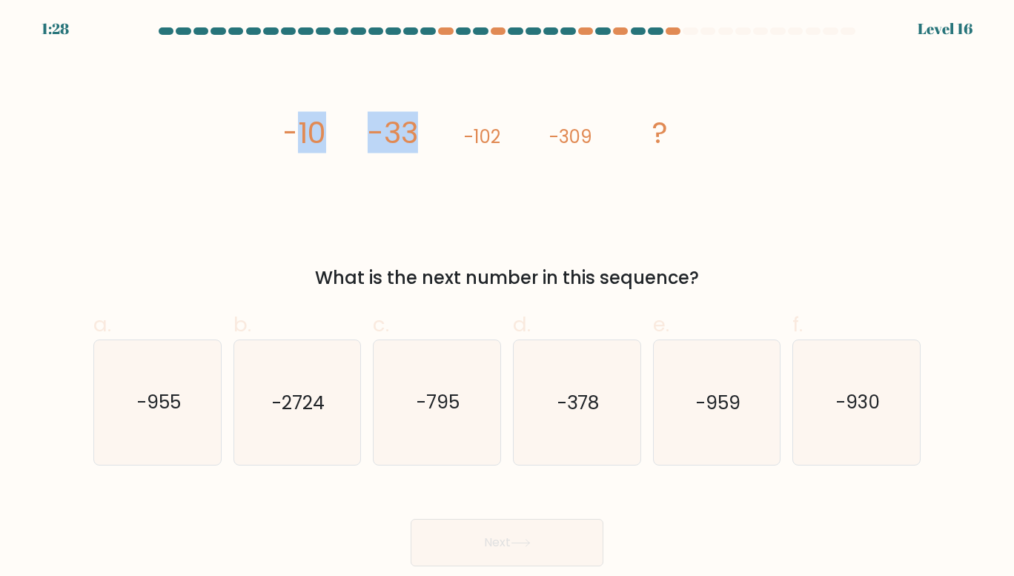
drag, startPoint x: 291, startPoint y: 130, endPoint x: 440, endPoint y: 145, distance: 149.8
click at [440, 145] on icon "image/svg+xml -10 -33 -102 -309 ?" at bounding box center [507, 142] width 445 height 173
click at [855, 391] on text "-930" at bounding box center [858, 403] width 44 height 26
click at [508, 298] on input "f. -930" at bounding box center [507, 293] width 1 height 10
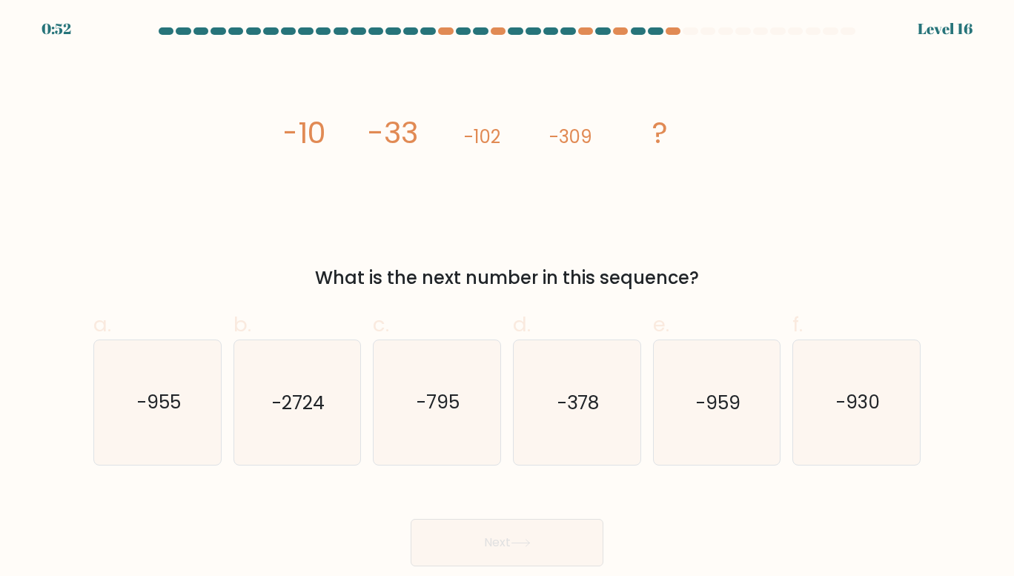
radio input "true"
click at [575, 529] on button "Next" at bounding box center [507, 542] width 193 height 47
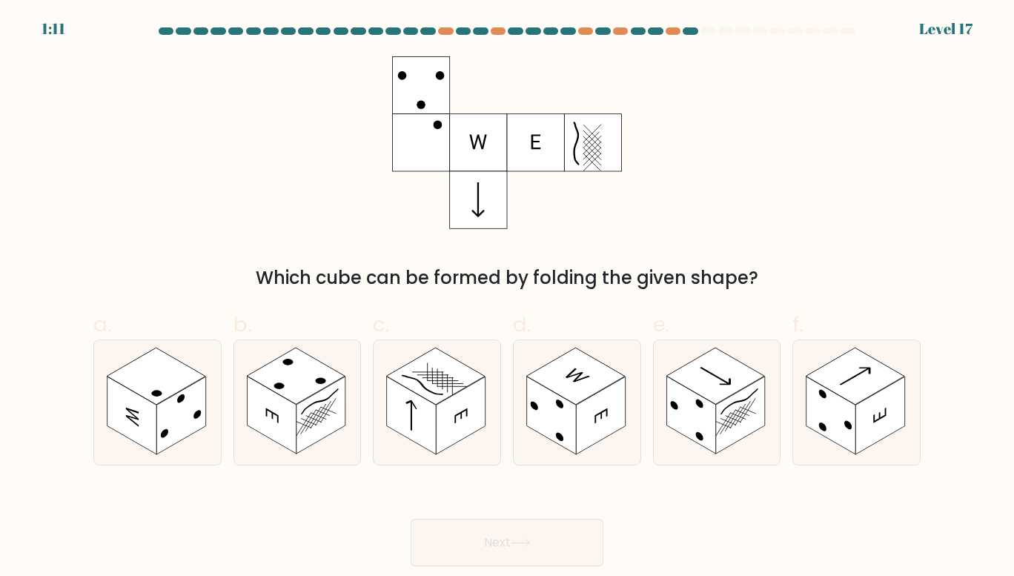
click at [423, 99] on rect at bounding box center [420, 84] width 57 height 57
click at [481, 202] on rect at bounding box center [478, 199] width 57 height 57
drag, startPoint x: 436, startPoint y: 133, endPoint x: 480, endPoint y: 148, distance: 46.2
click at [436, 133] on rect at bounding box center [420, 142] width 57 height 57
click at [523, 148] on rect at bounding box center [535, 142] width 57 height 57
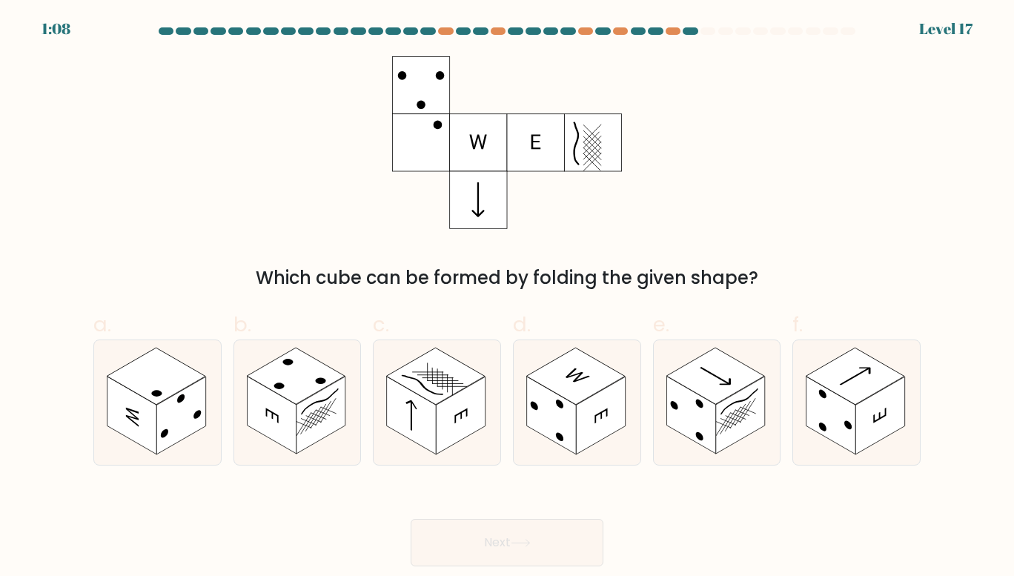
drag, startPoint x: 483, startPoint y: 147, endPoint x: 562, endPoint y: 137, distance: 79.2
click at [484, 147] on g at bounding box center [478, 142] width 57 height 57
click at [601, 142] on line at bounding box center [592, 151] width 18 height 18
click at [202, 387] on rect at bounding box center [180, 416] width 49 height 78
click at [507, 298] on input "a." at bounding box center [507, 293] width 1 height 10
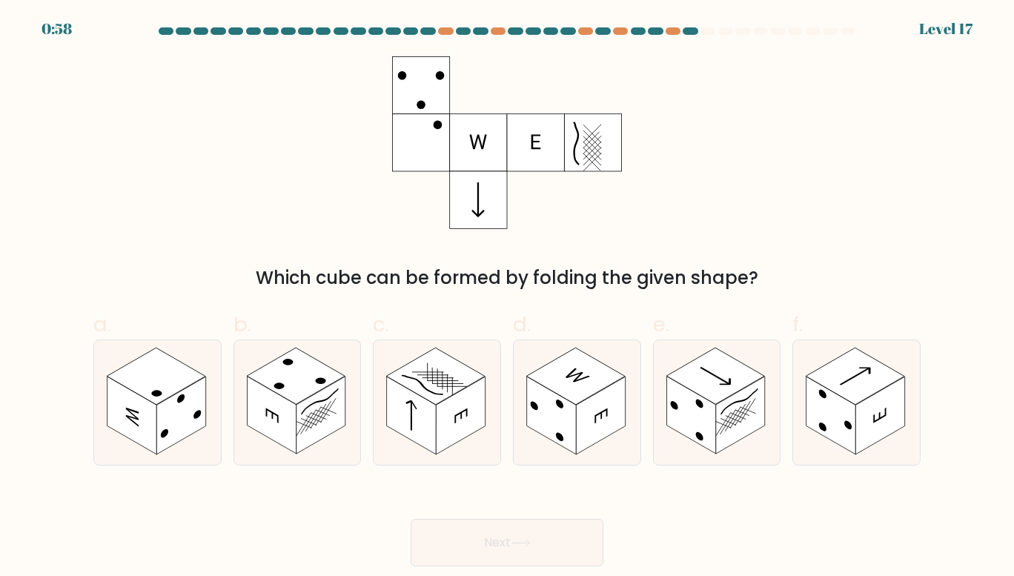
radio input "true"
click at [493, 531] on button "Next" at bounding box center [507, 542] width 193 height 47
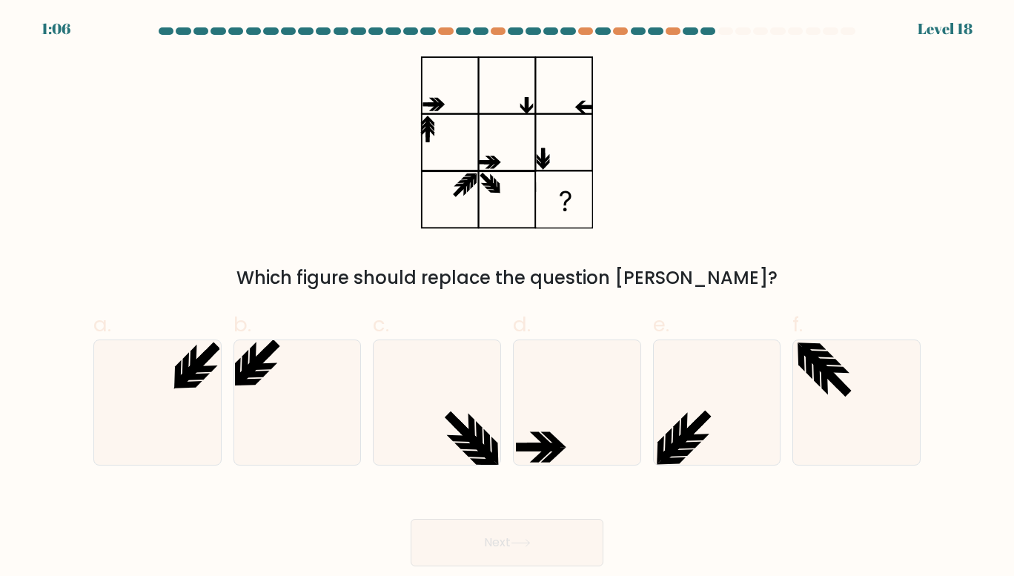
click at [347, 370] on icon at bounding box center [297, 402] width 125 height 125
click at [507, 298] on input "b." at bounding box center [507, 293] width 1 height 10
radio input "true"
click at [440, 528] on button "Next" at bounding box center [507, 542] width 193 height 47
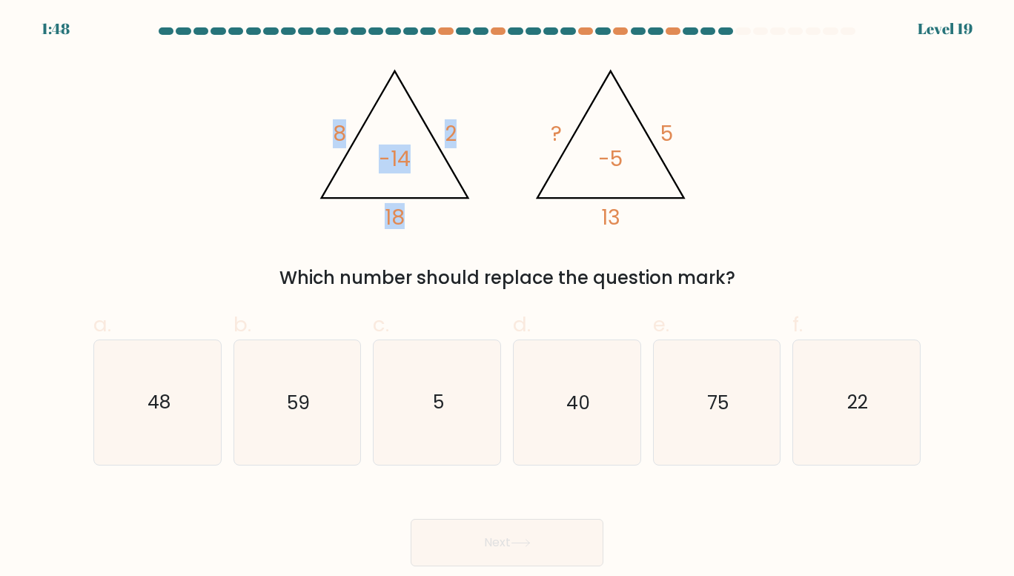
drag, startPoint x: 313, startPoint y: 118, endPoint x: 426, endPoint y: 180, distance: 128.8
click at [426, 180] on icon "@import url('https://fonts.googleapis.com/css?family=Abril+Fatface:400,100,100i…" at bounding box center [506, 142] width 397 height 173
click at [428, 183] on icon "@import url('https://fonts.googleapis.com/css?family=Abril+Fatface:400,100,100i…" at bounding box center [506, 142] width 397 height 173
click at [593, 354] on icon "40" at bounding box center [577, 402] width 125 height 125
click at [508, 298] on input "d. 40" at bounding box center [507, 293] width 1 height 10
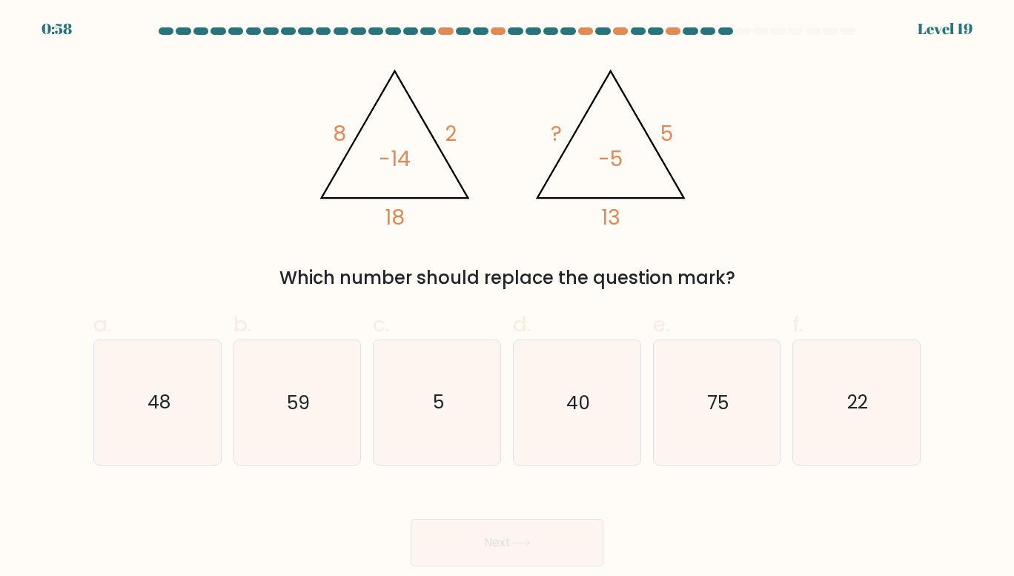
radio input "true"
click at [497, 543] on button "Next" at bounding box center [507, 542] width 193 height 47
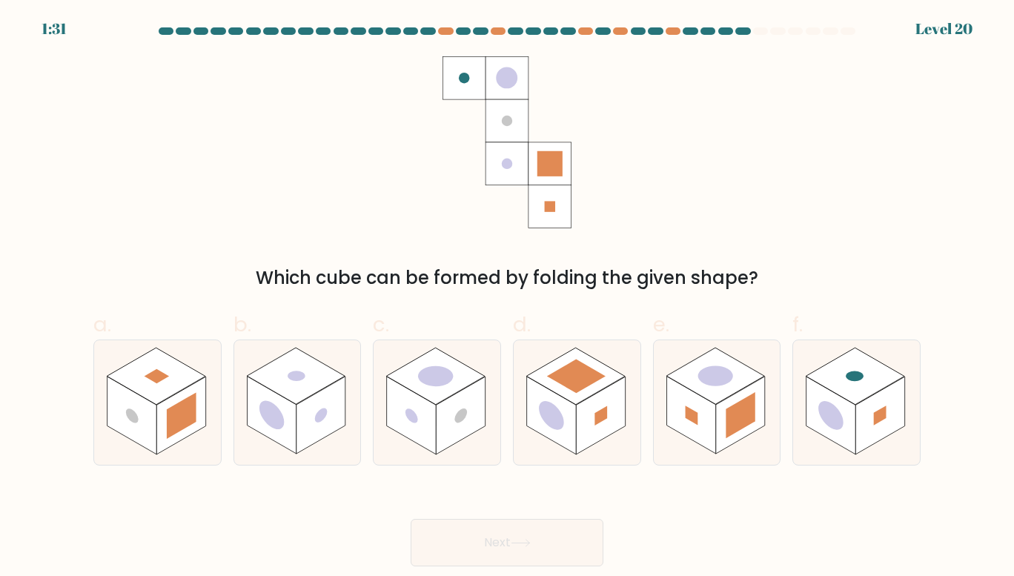
click at [519, 116] on rect at bounding box center [507, 120] width 43 height 43
click at [552, 200] on rect at bounding box center [550, 207] width 43 height 43
click at [501, 82] on circle at bounding box center [507, 78] width 22 height 22
click at [548, 167] on rect at bounding box center [550, 163] width 25 height 25
click at [471, 83] on rect at bounding box center [464, 77] width 43 height 43
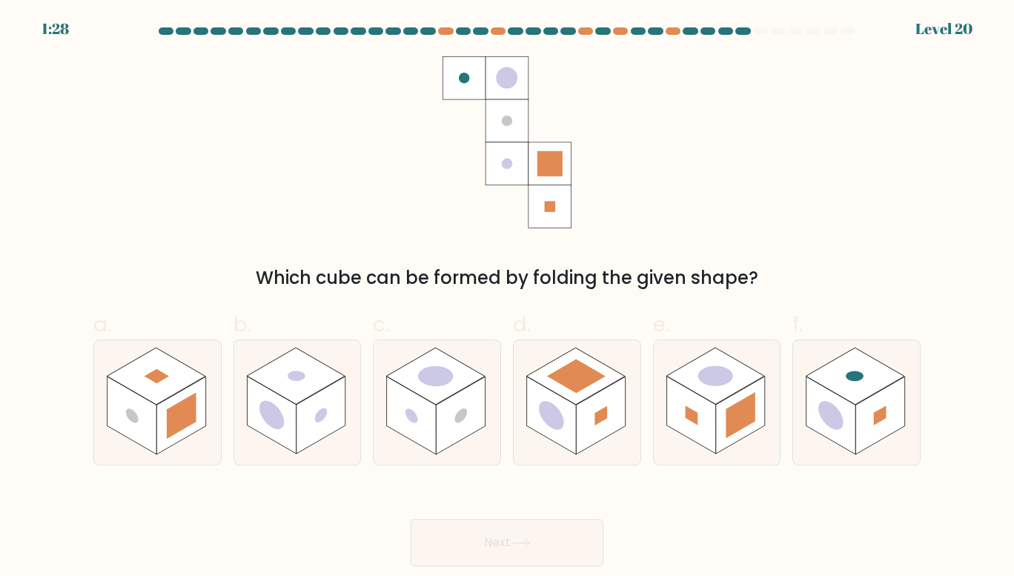
click at [505, 140] on rect at bounding box center [507, 120] width 43 height 43
click at [501, 126] on rect at bounding box center [507, 120] width 43 height 43
click at [551, 162] on rect at bounding box center [550, 163] width 25 height 25
click at [552, 188] on rect at bounding box center [550, 207] width 43 height 43
click at [496, 83] on rect at bounding box center [507, 77] width 43 height 43
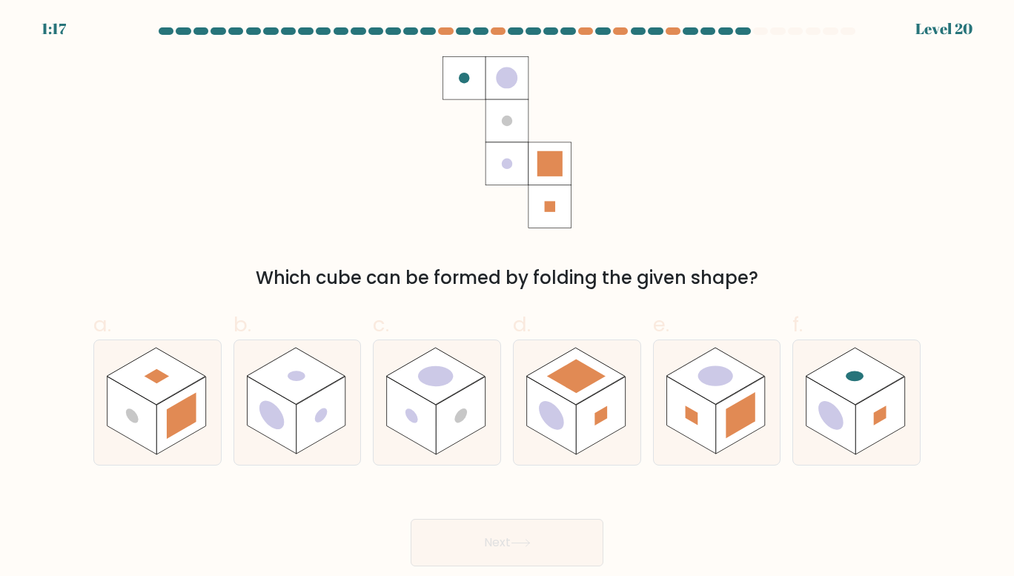
click at [516, 122] on rect at bounding box center [507, 120] width 43 height 43
click at [510, 181] on rect at bounding box center [507, 164] width 43 height 43
click at [460, 383] on rect at bounding box center [436, 376] width 98 height 56
click at [507, 298] on input "c." at bounding box center [507, 293] width 1 height 10
radio input "true"
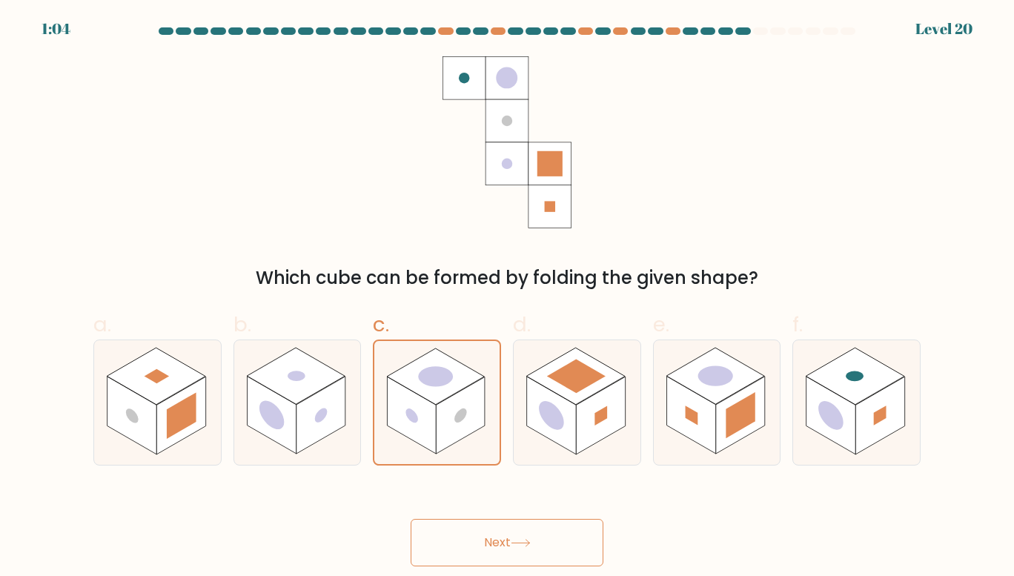
click at [495, 529] on button "Next" at bounding box center [507, 542] width 193 height 47
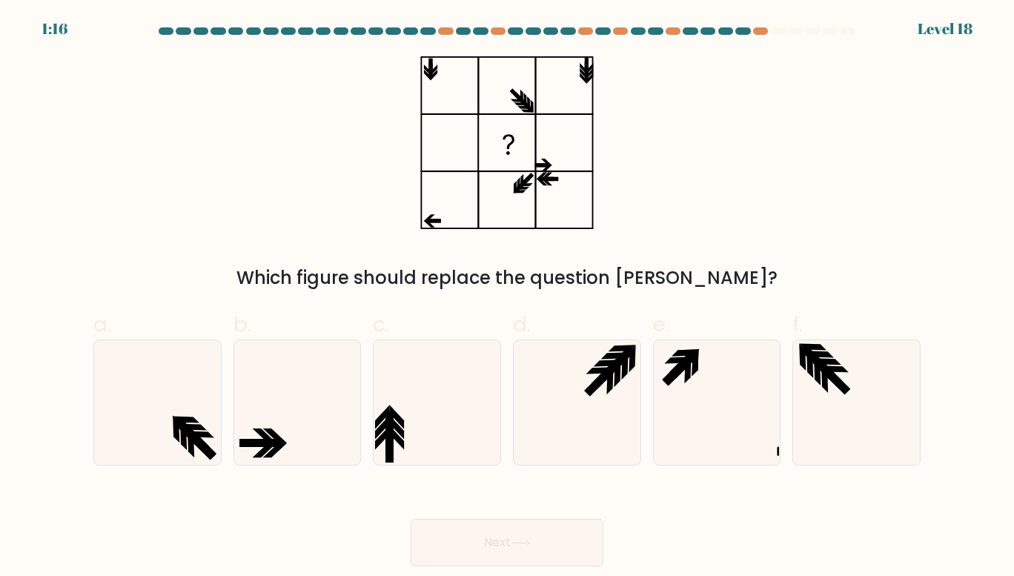
click at [668, 372] on icon at bounding box center [717, 402] width 125 height 125
click at [508, 298] on input "e." at bounding box center [507, 293] width 1 height 10
radio input "true"
click at [527, 535] on button "Next" at bounding box center [507, 542] width 193 height 47
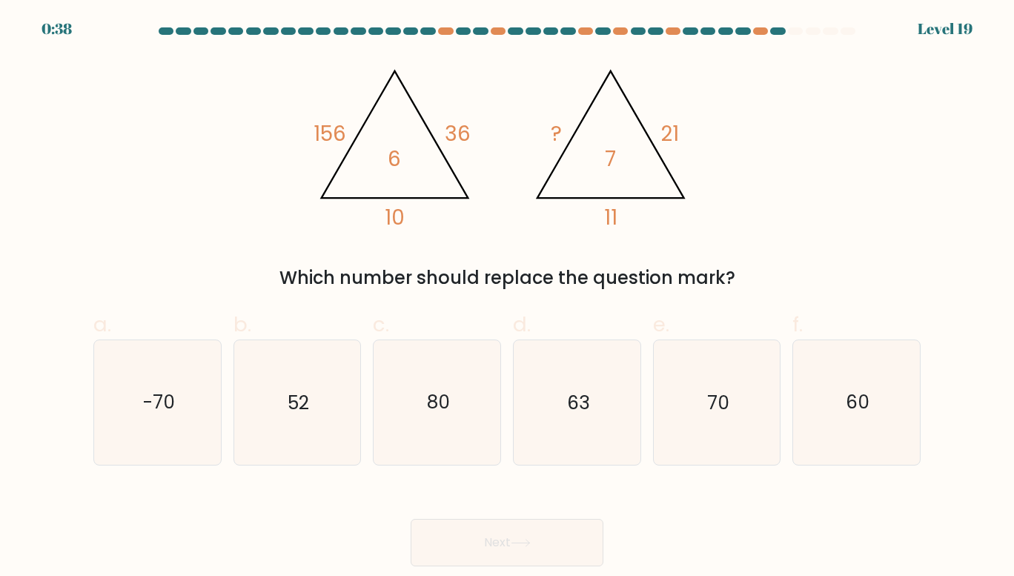
click at [584, 382] on icon "63" at bounding box center [577, 402] width 125 height 125
click at [508, 298] on input "d. 63" at bounding box center [507, 293] width 1 height 10
radio input "true"
click at [534, 526] on button "Next" at bounding box center [507, 542] width 193 height 47
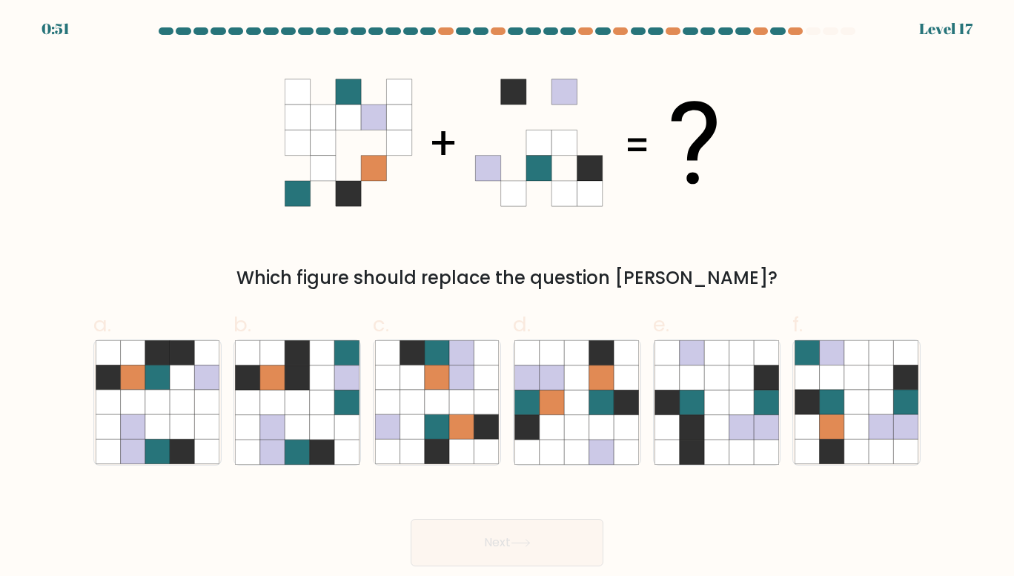
click at [823, 429] on icon at bounding box center [832, 427] width 24 height 24
click at [508, 298] on input "f." at bounding box center [507, 293] width 1 height 10
radio input "true"
click at [561, 546] on button "Next" at bounding box center [507, 542] width 193 height 47
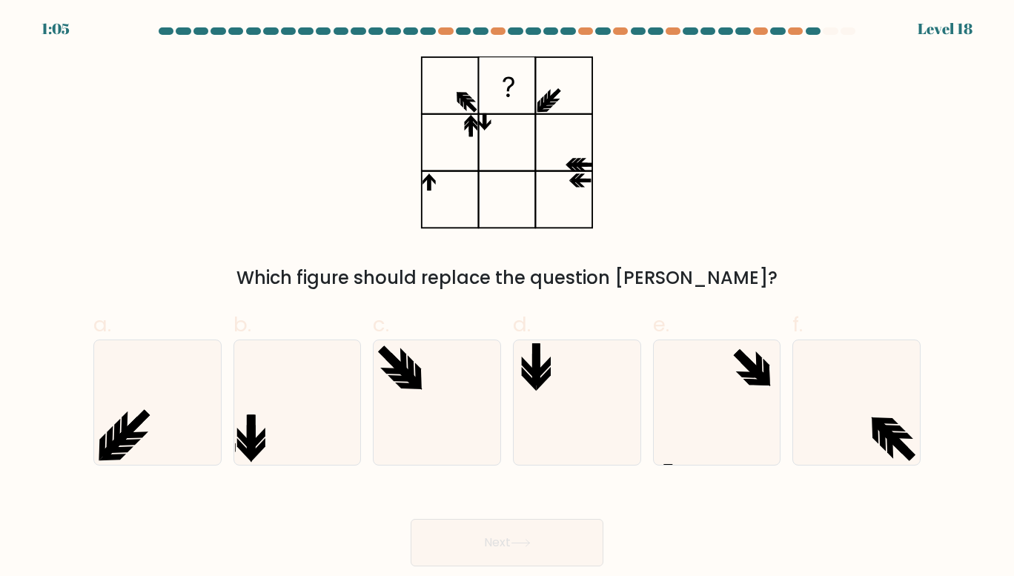
click at [715, 411] on icon at bounding box center [717, 402] width 125 height 125
click at [508, 298] on input "e." at bounding box center [507, 293] width 1 height 10
radio input "true"
click at [539, 548] on button "Next" at bounding box center [507, 542] width 193 height 47
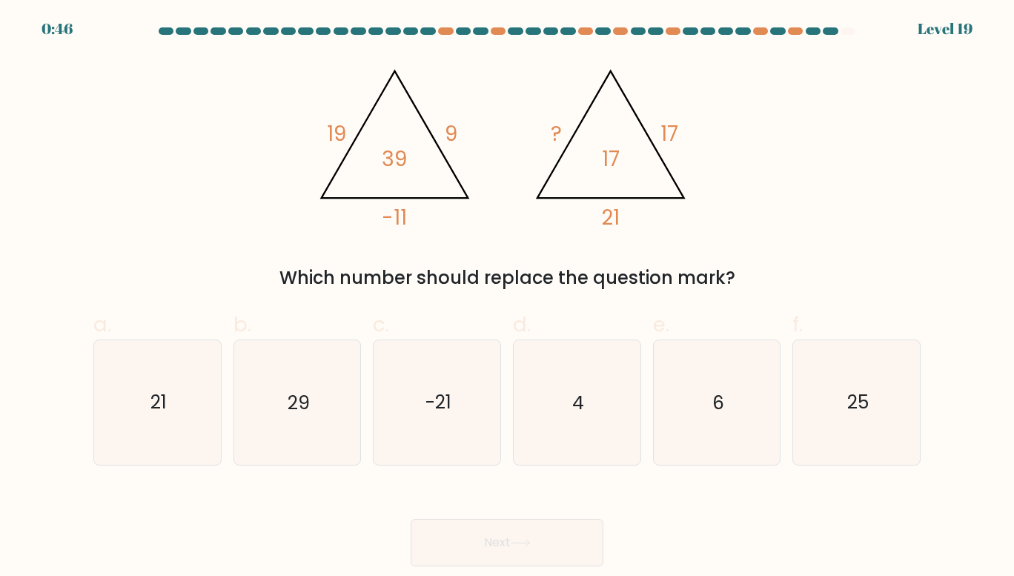
click at [420, 394] on icon "-21" at bounding box center [437, 402] width 125 height 125
click at [507, 298] on input "c. -21" at bounding box center [507, 293] width 1 height 10
radio input "true"
click at [190, 424] on icon "21" at bounding box center [158, 402] width 125 height 125
click at [507, 298] on input "a. 21" at bounding box center [507, 293] width 1 height 10
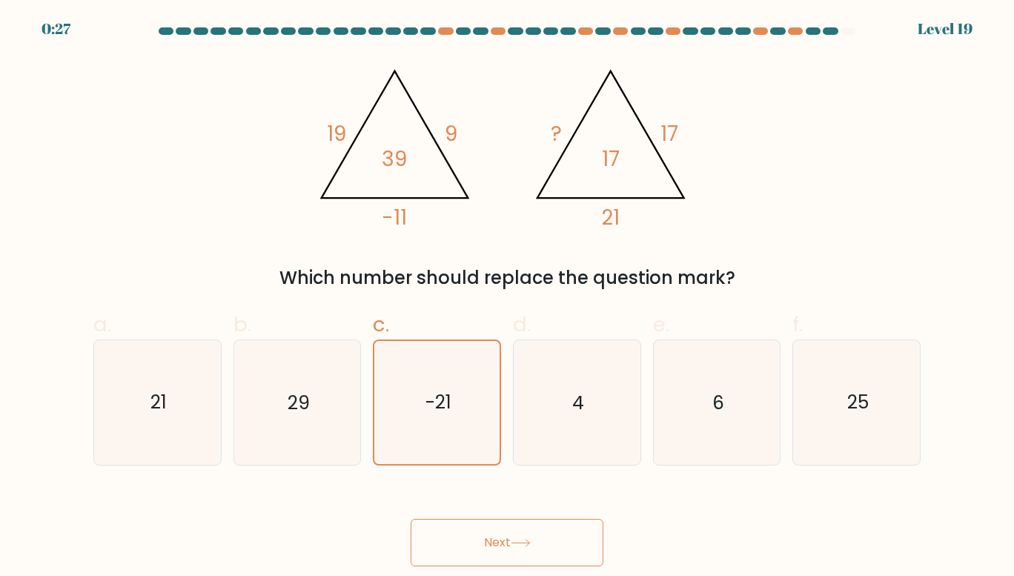
radio input "true"
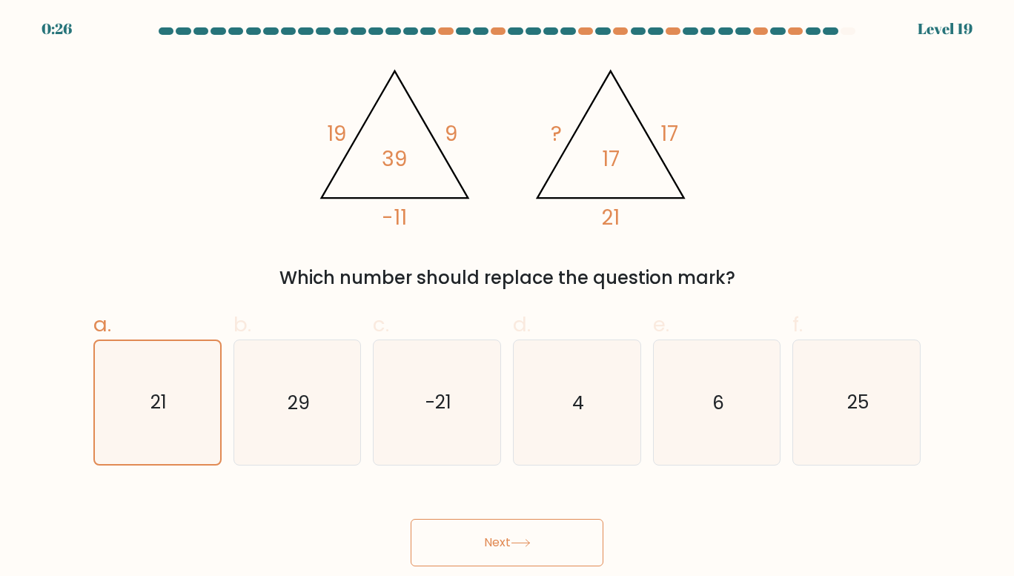
click at [449, 526] on button "Next" at bounding box center [507, 542] width 193 height 47
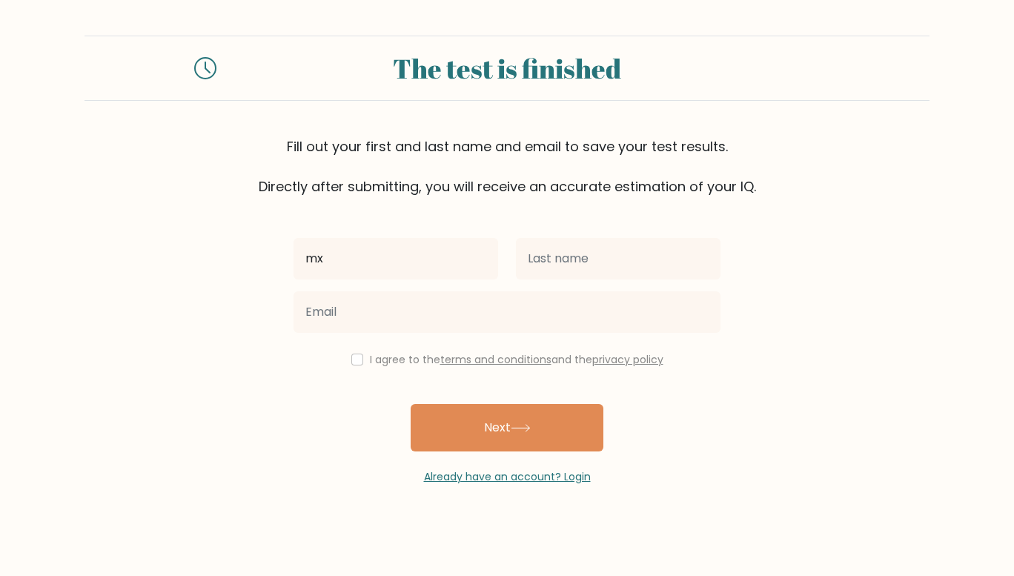
type input "mx"
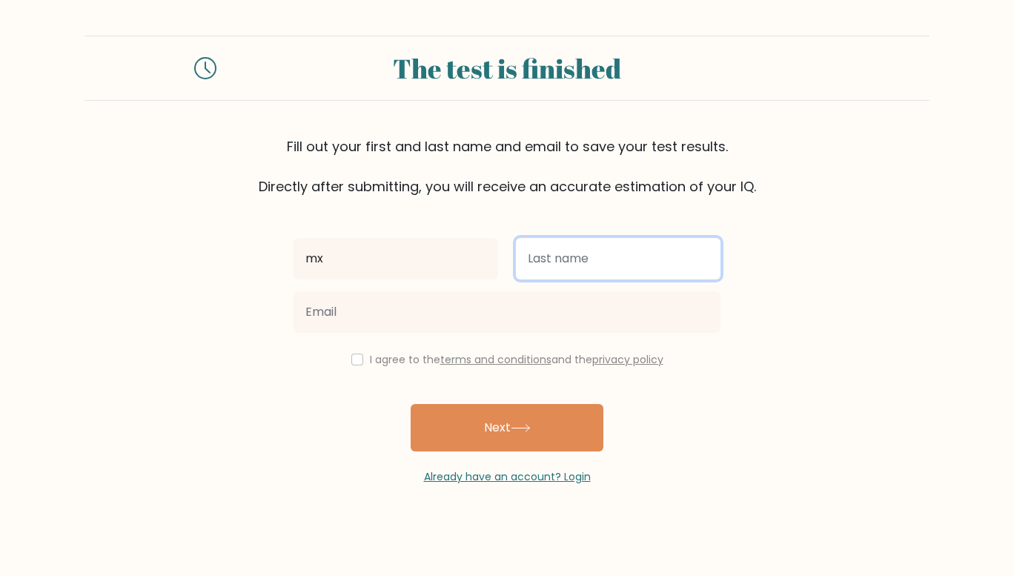
click at [538, 265] on input "text" at bounding box center [618, 259] width 205 height 42
type input "k"
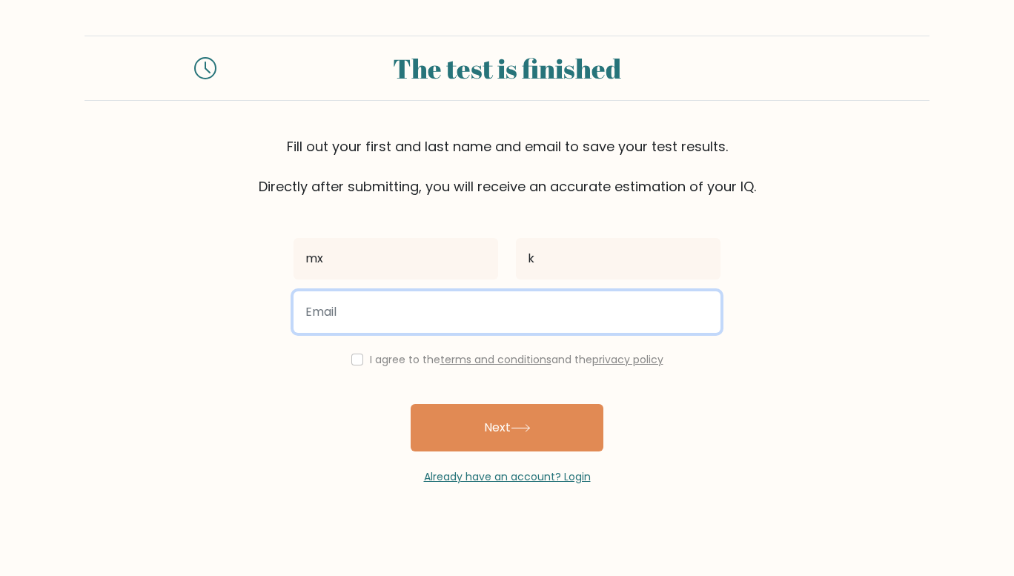
click at [449, 319] on input "email" at bounding box center [507, 312] width 427 height 42
type input "kmx381@gmail.com"
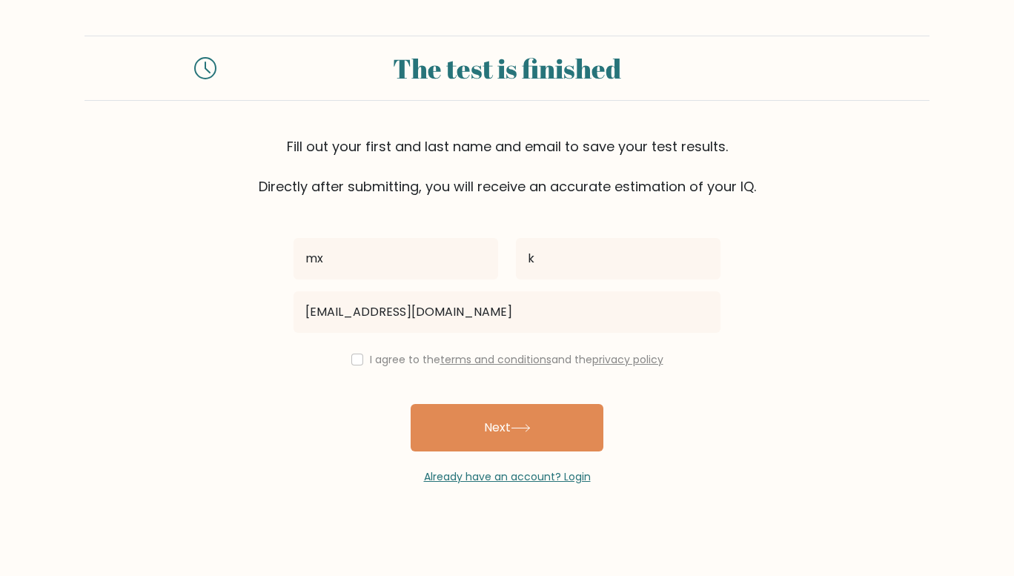
click at [379, 357] on label "I agree to the terms and conditions and the privacy policy" at bounding box center [517, 359] width 294 height 15
click at [348, 353] on div "I agree to the terms and conditions and the privacy policy" at bounding box center [507, 360] width 445 height 18
click at [351, 355] on input "checkbox" at bounding box center [357, 360] width 12 height 12
checkbox input "true"
click at [434, 413] on button "Next" at bounding box center [507, 427] width 193 height 47
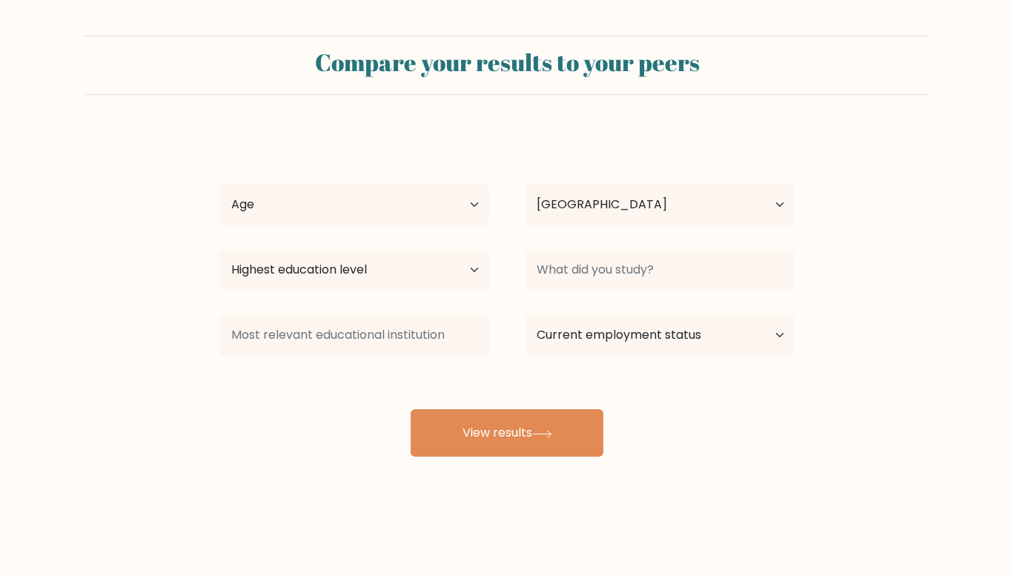
select select "MY"
click at [514, 436] on button "View results" at bounding box center [507, 432] width 193 height 47
click at [383, 209] on select "Age Under 18 years old 18-24 years old 25-34 years old 35-44 years old 45-54 ye…" at bounding box center [354, 205] width 270 height 42
select select "18_24"
click at [219, 184] on select "Age Under 18 years old 18-24 years old 25-34 years old 35-44 years old 45-54 ye…" at bounding box center [354, 205] width 270 height 42
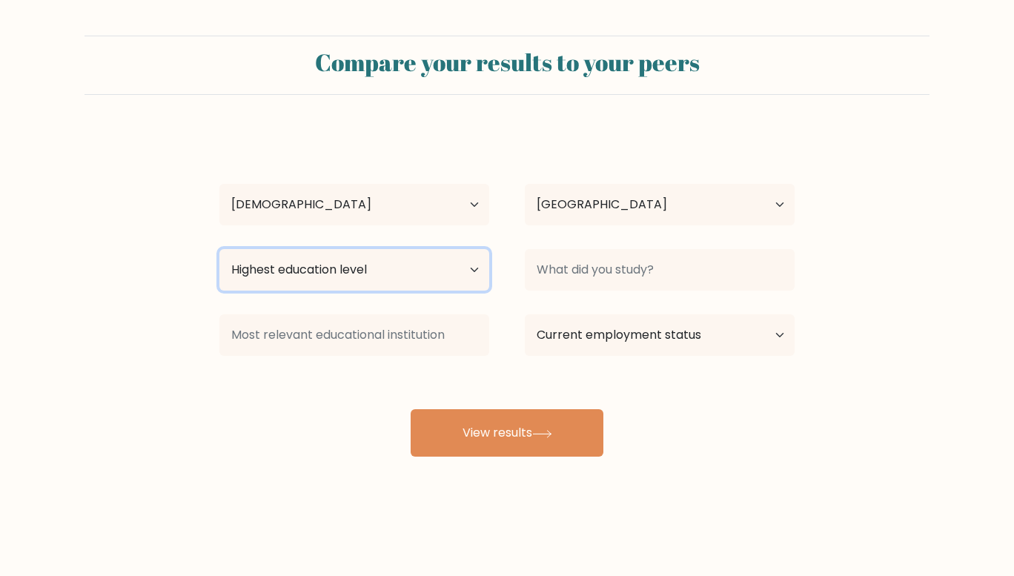
click at [324, 269] on select "Highest education level No schooling Primary Lower Secondary Upper Secondary Oc…" at bounding box center [354, 270] width 270 height 42
select select "bachelors_degree"
click at [219, 249] on select "Highest education level No schooling Primary Lower Secondary Upper Secondary Oc…" at bounding box center [354, 270] width 270 height 42
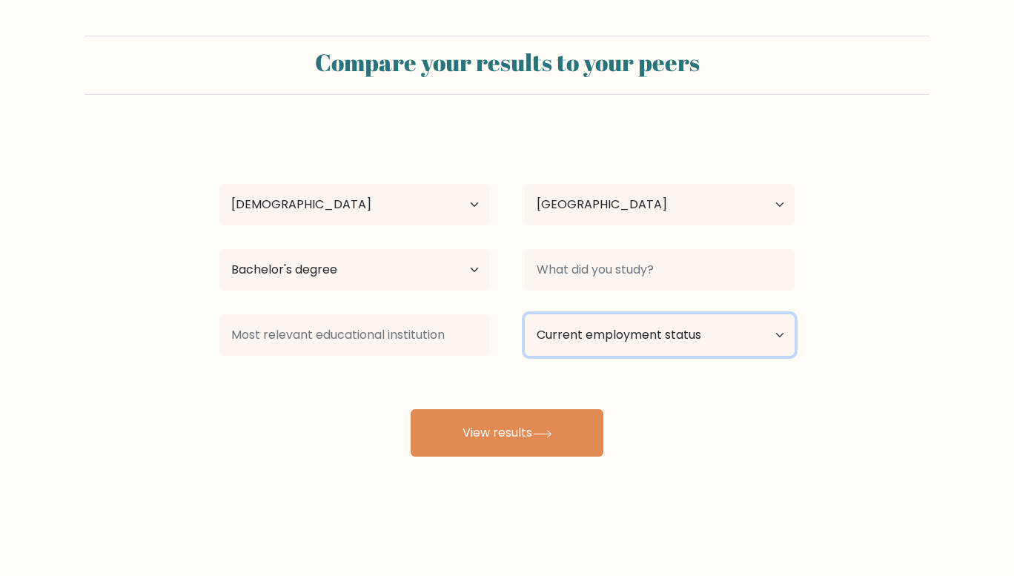
click at [560, 332] on select "Current employment status Employed Student Retired Other / prefer not to answer" at bounding box center [660, 335] width 270 height 42
select select "student"
click at [525, 314] on select "Current employment status Employed Student Retired Other / prefer not to answer" at bounding box center [660, 335] width 270 height 42
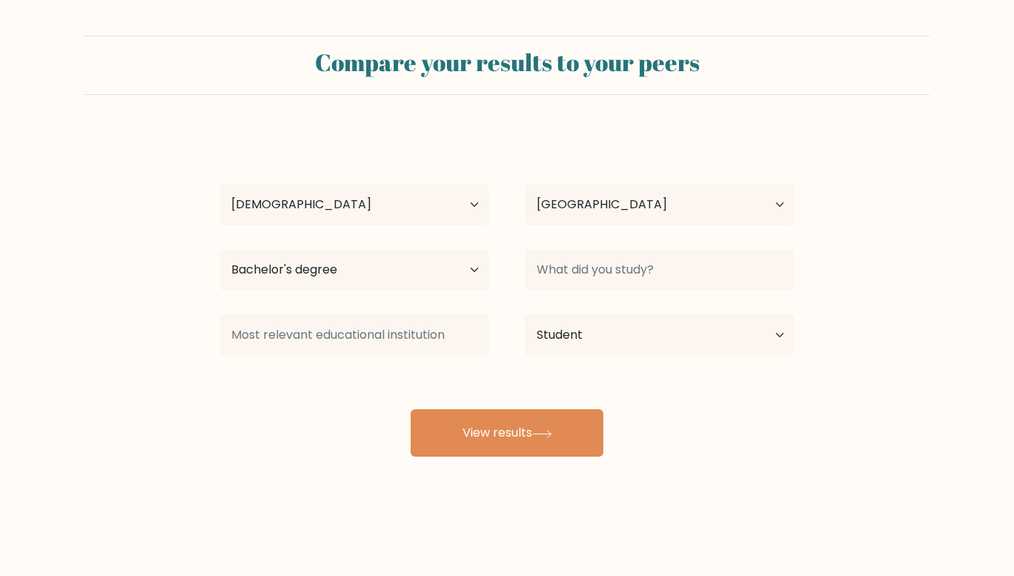
click at [519, 430] on button "View results" at bounding box center [507, 432] width 193 height 47
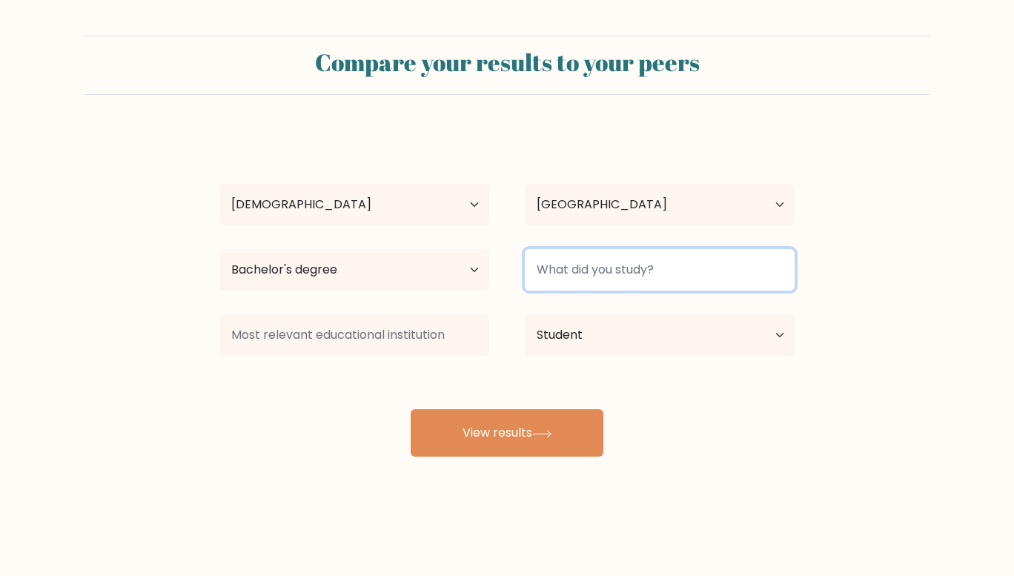
click at [590, 262] on input at bounding box center [660, 270] width 270 height 42
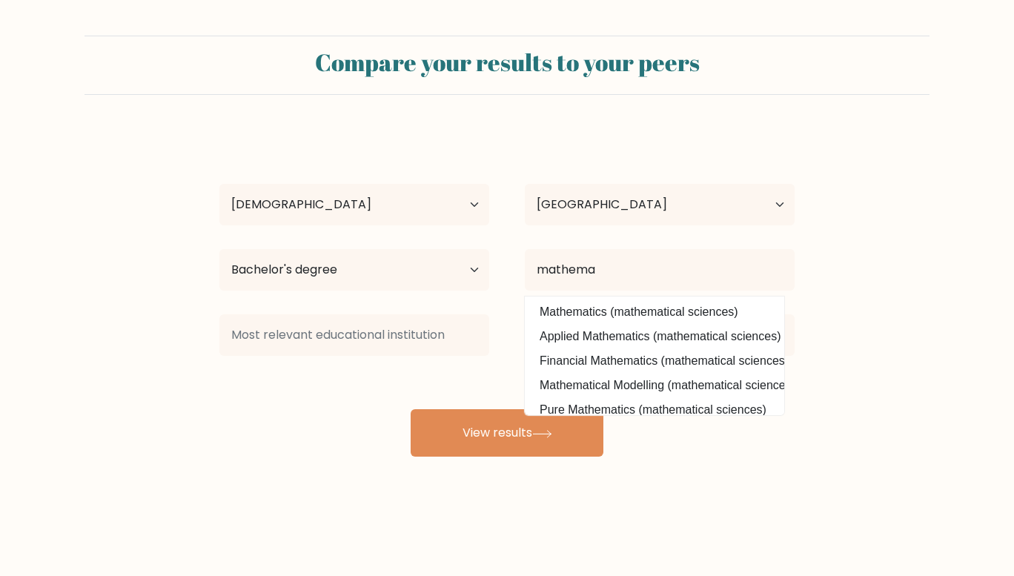
click at [600, 335] on div "mx k Age Under 18 years old 18-24 years old 25-34 years old 35-44 years old 45-…" at bounding box center [507, 293] width 593 height 326
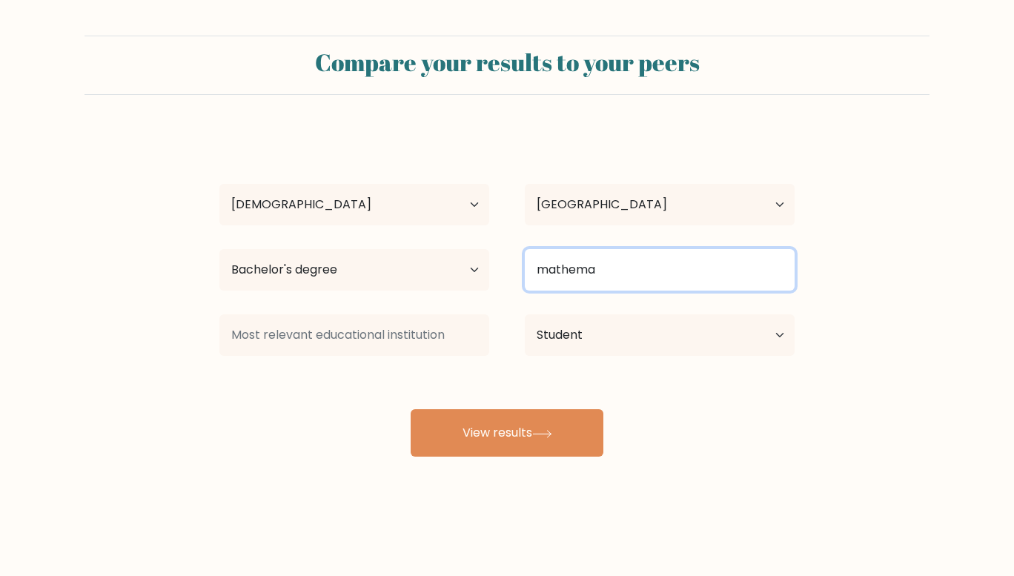
click at [598, 269] on input "mathema" at bounding box center [660, 270] width 270 height 42
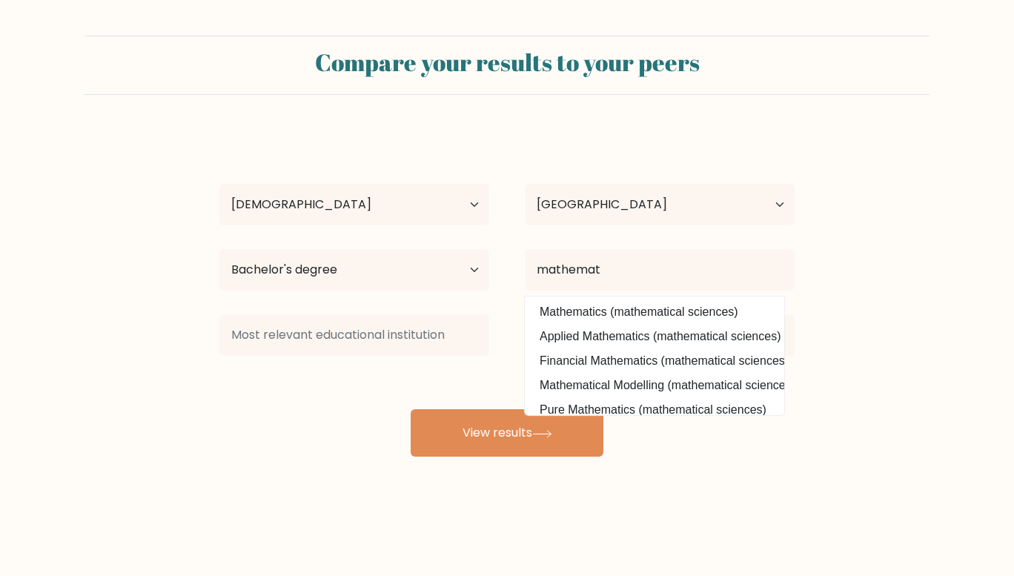
click at [600, 323] on div "mx k Age Under 18 years old 18-24 years old 25-34 years old 35-44 years old 45-…" at bounding box center [507, 293] width 593 height 326
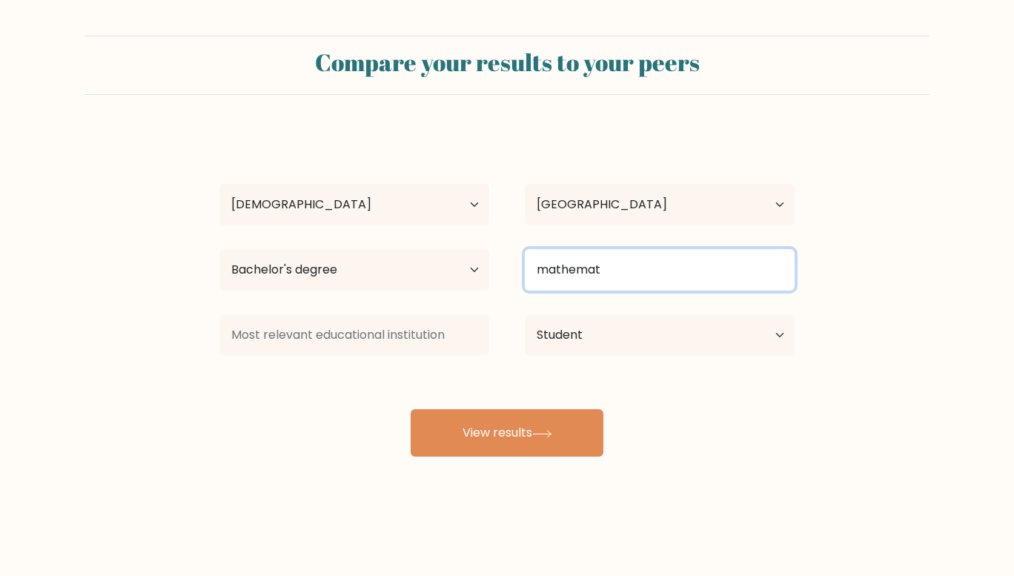
click at [606, 284] on input "mathemat" at bounding box center [660, 270] width 270 height 42
drag, startPoint x: 625, startPoint y: 265, endPoint x: 465, endPoint y: 276, distance: 160.5
click at [465, 276] on div "Highest education level No schooling Primary Lower Secondary Upper Secondary Oc…" at bounding box center [507, 269] width 611 height 53
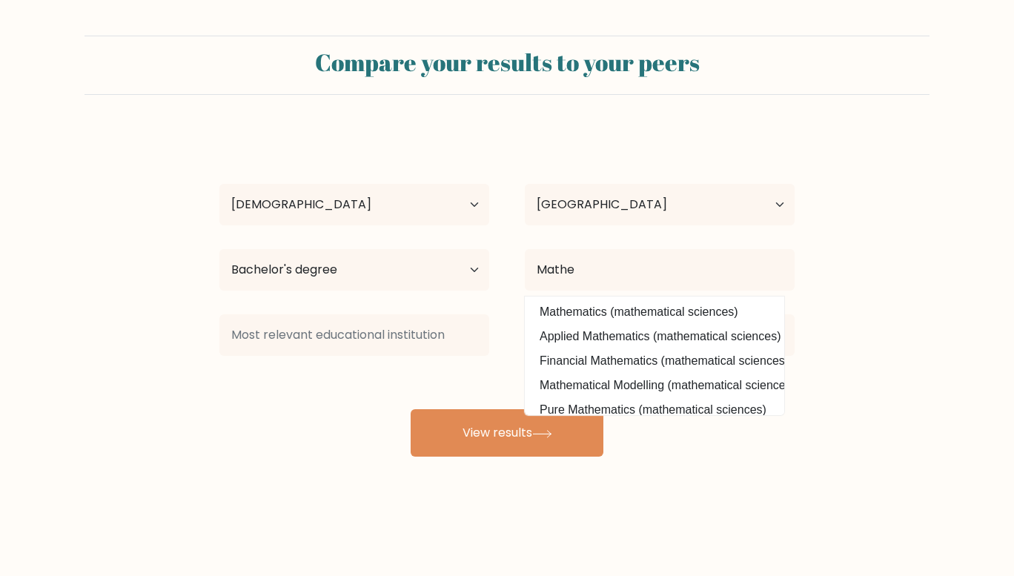
click at [545, 309] on div "mx k Age Under 18 years old 18-24 years old 25-34 years old 35-44 years old 45-…" at bounding box center [507, 293] width 593 height 326
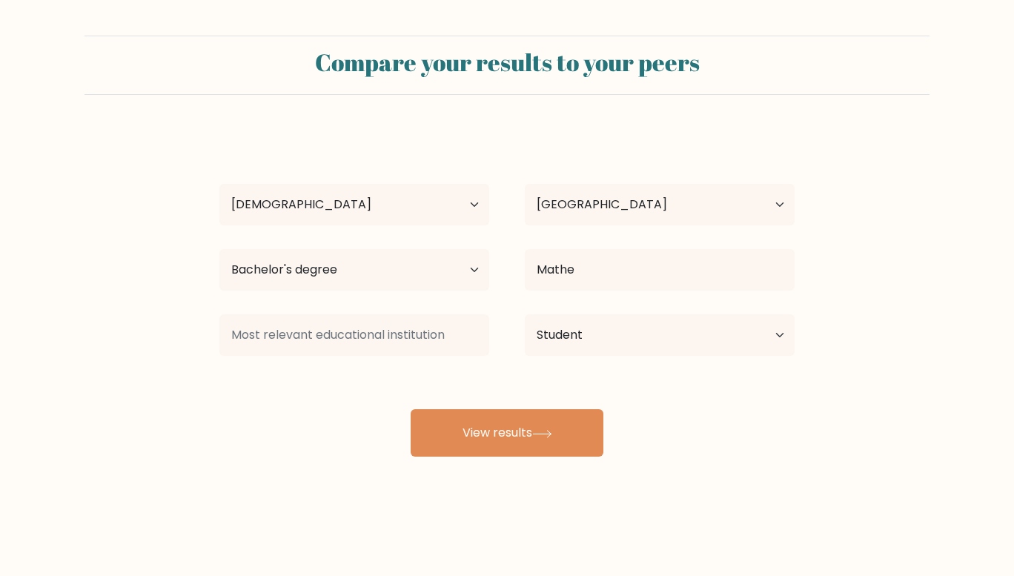
click at [546, 310] on div "Current employment status Employed Student Retired Other / prefer not to answer" at bounding box center [659, 334] width 305 height 53
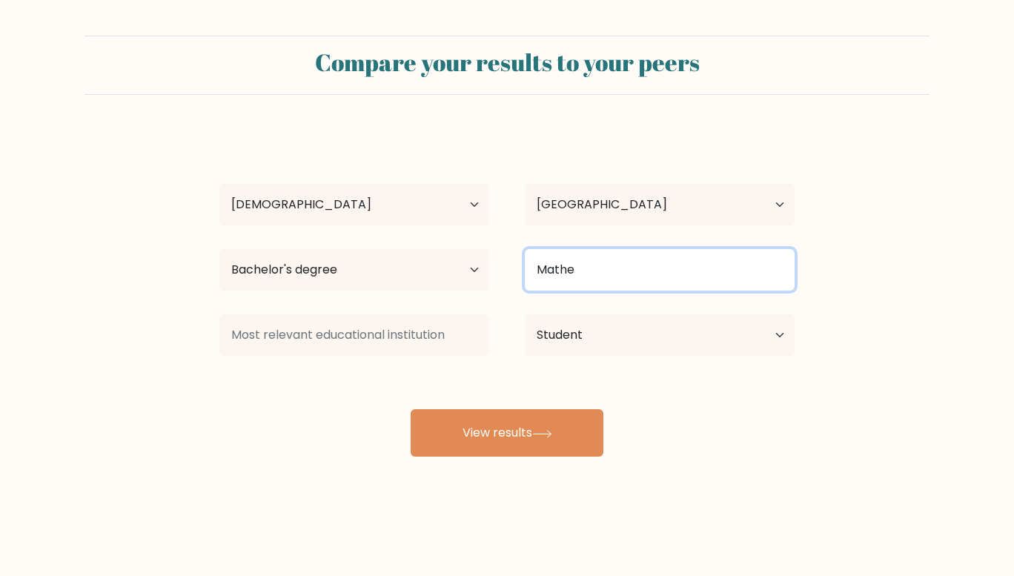
click at [581, 258] on input "Mathe" at bounding box center [660, 270] width 270 height 42
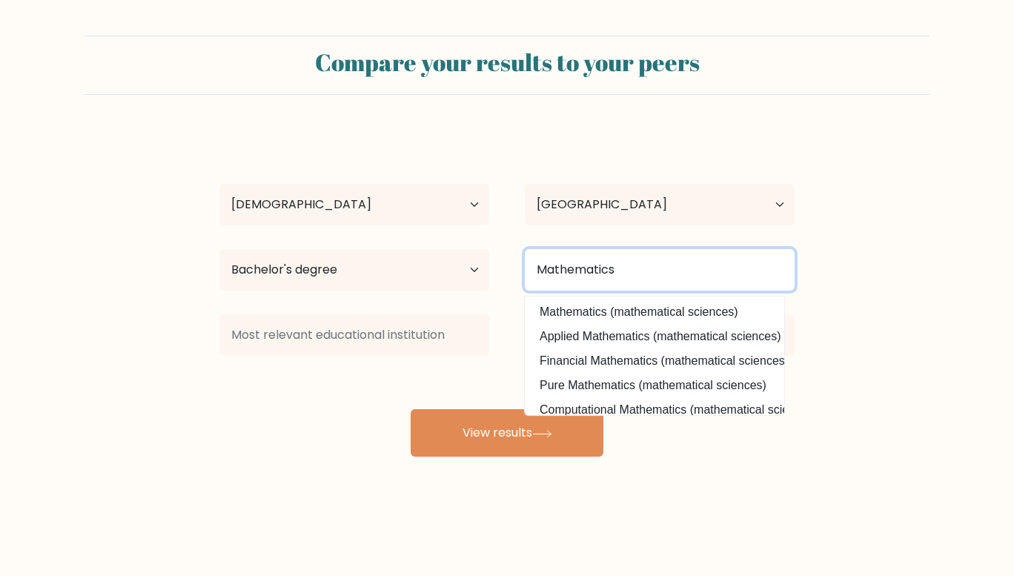
type input "Mathematics"
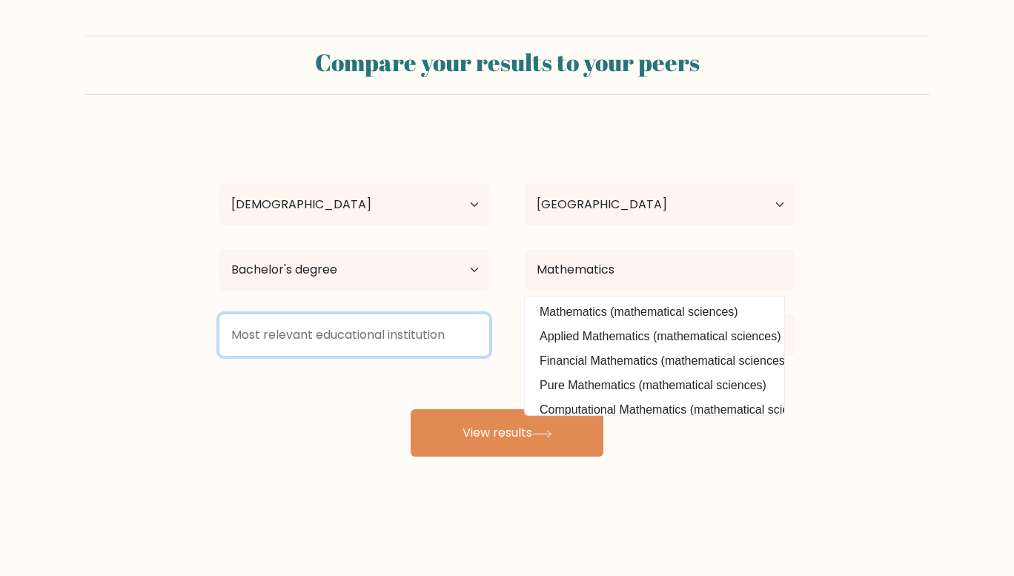
click at [446, 342] on input at bounding box center [354, 335] width 270 height 42
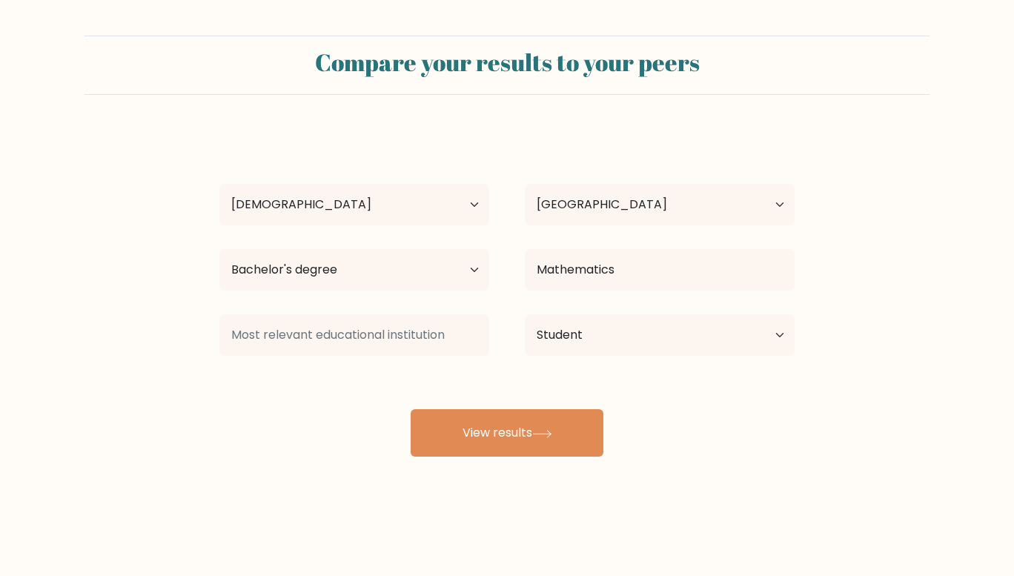
click at [506, 416] on button "View results" at bounding box center [507, 432] width 193 height 47
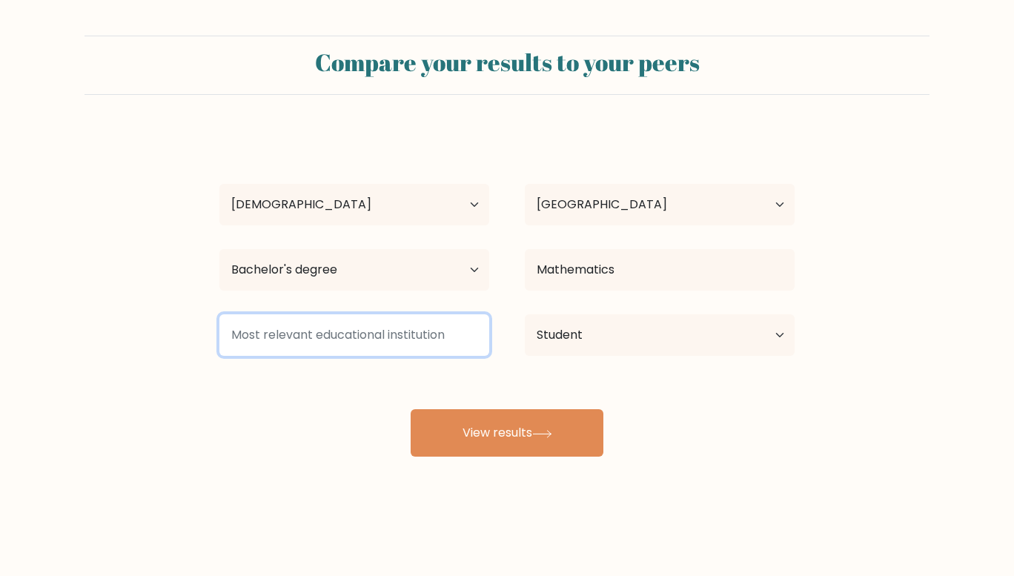
click at [422, 343] on input at bounding box center [354, 335] width 270 height 42
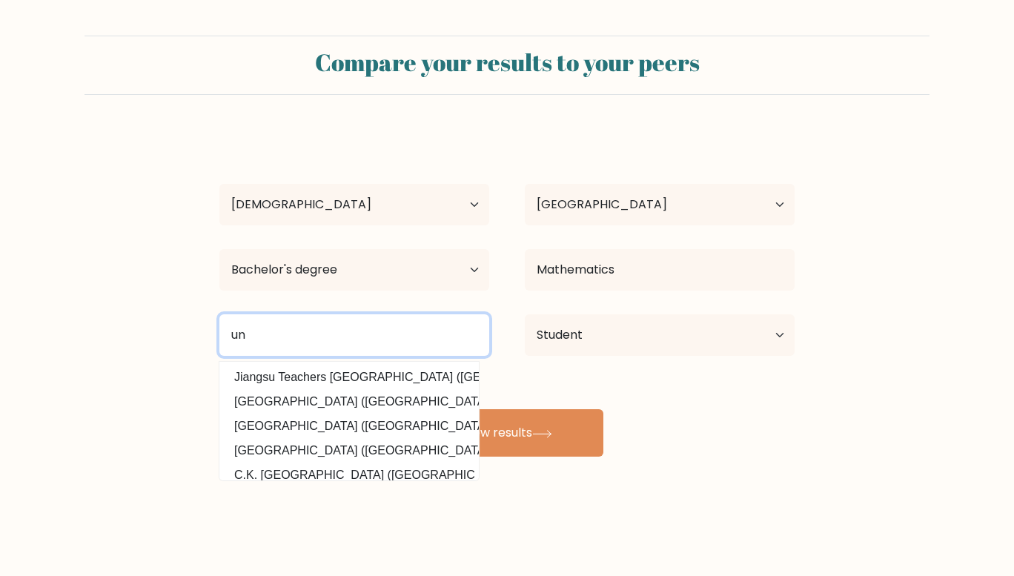
type input "u"
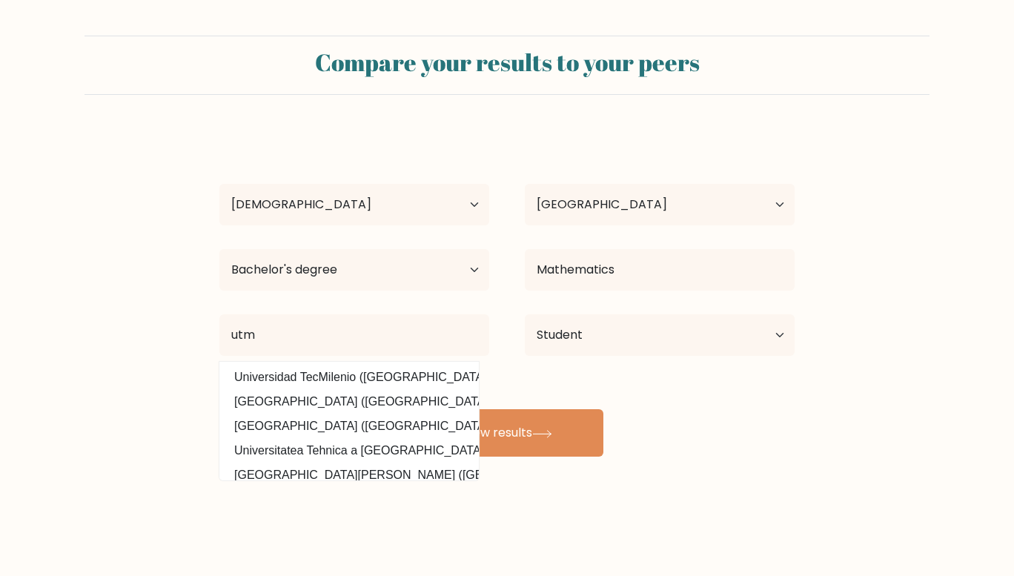
click at [395, 427] on option "Universiti Teknologi Malaysia (Malaysia)" at bounding box center [349, 426] width 252 height 24
type input "Universiti Teknologi Malaysia"
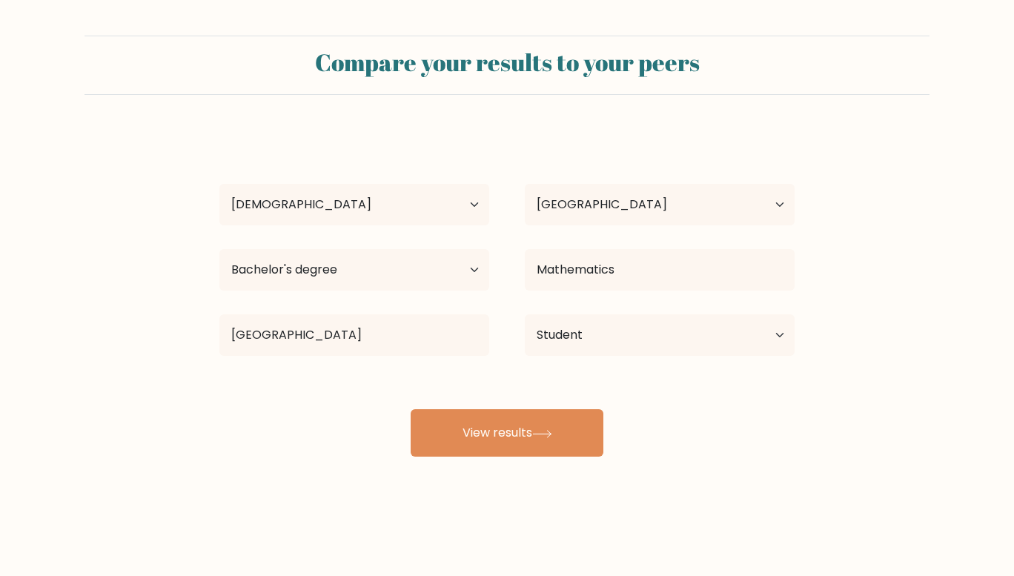
click at [467, 446] on button "View results" at bounding box center [507, 432] width 193 height 47
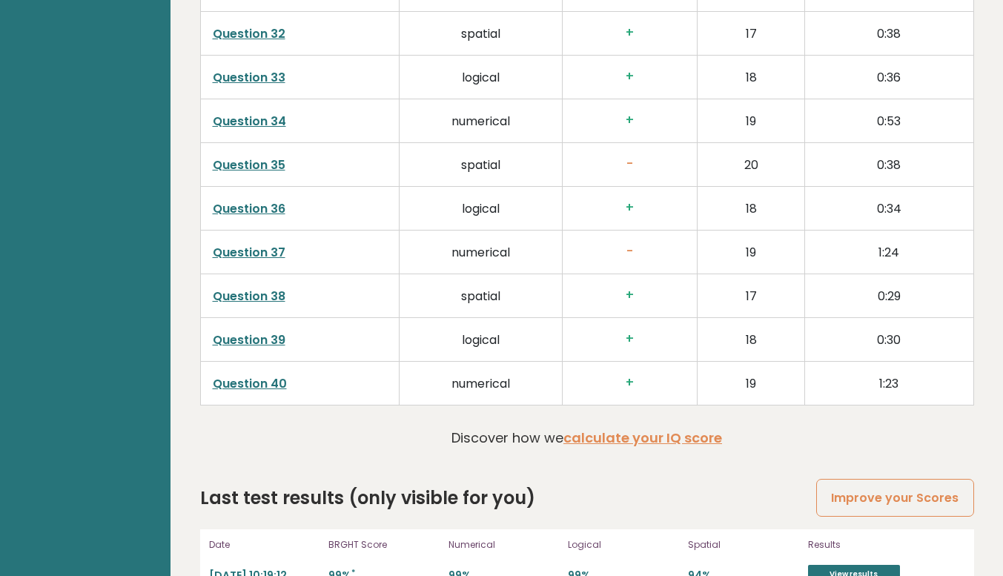
scroll to position [3725, 0]
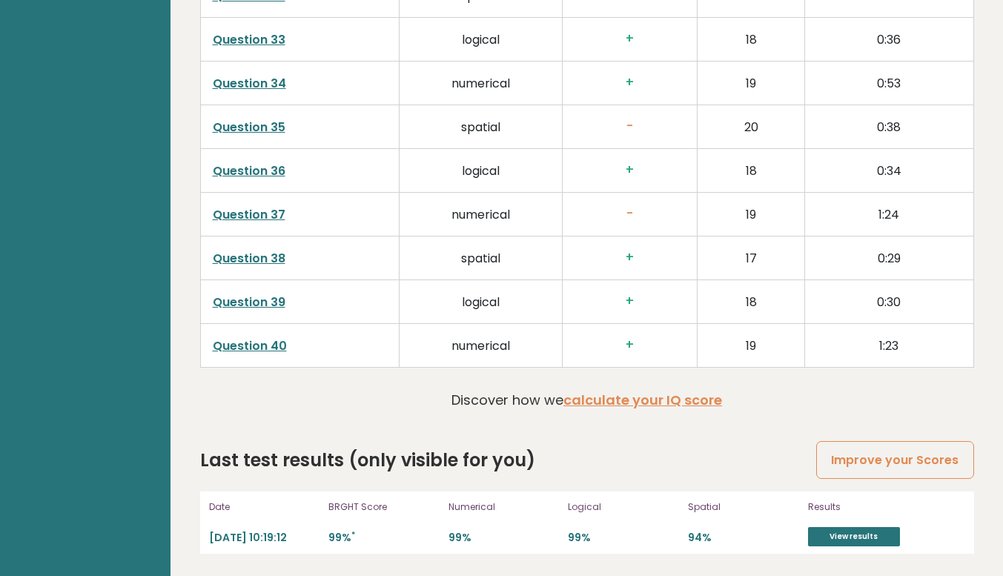
click at [846, 538] on link "View results" at bounding box center [854, 536] width 92 height 19
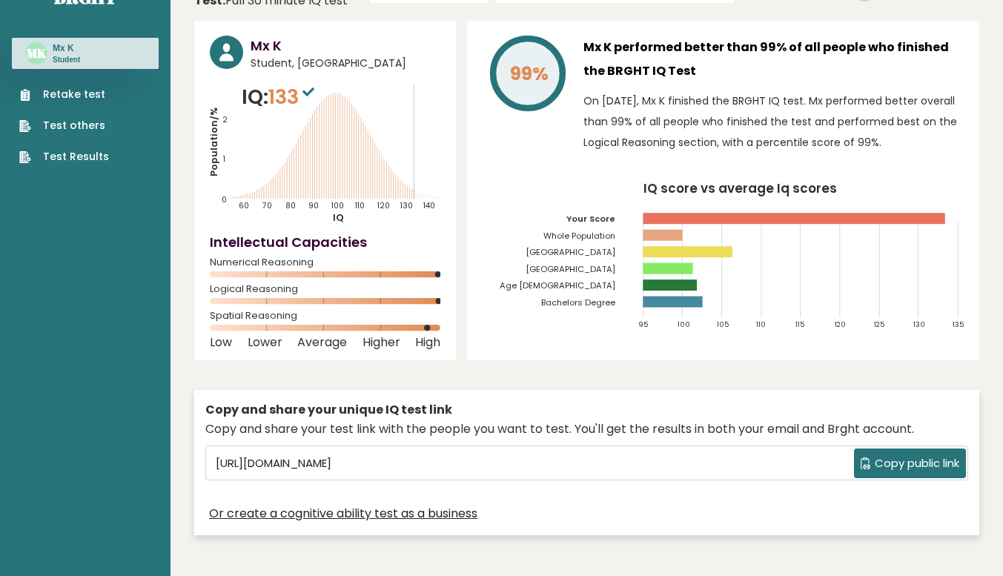
scroll to position [0, 0]
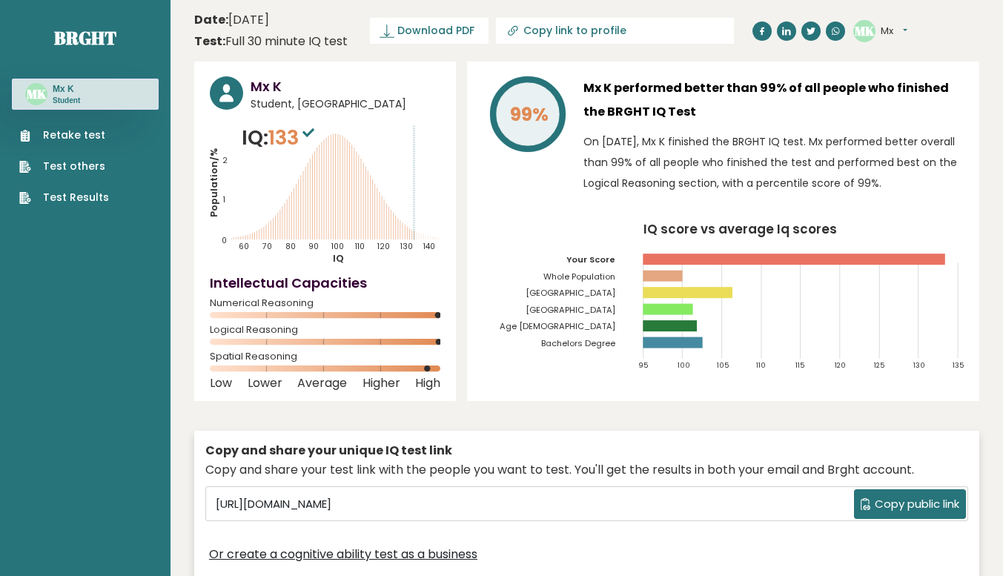
click at [950, 470] on div "Copy and share your test link with the people you want to test. You'll get the …" at bounding box center [586, 470] width 763 height 18
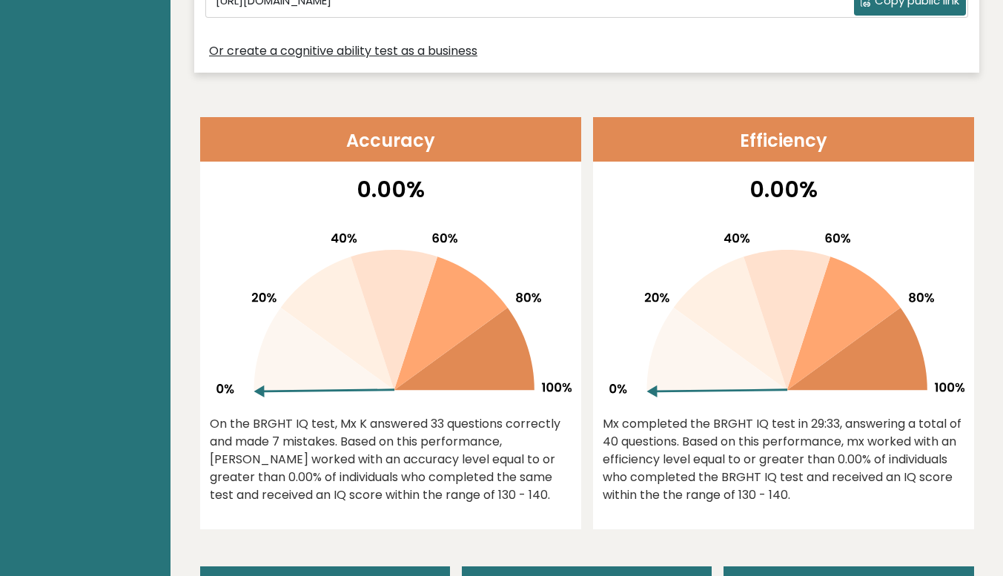
drag, startPoint x: 482, startPoint y: 270, endPoint x: 208, endPoint y: 115, distance: 314.4
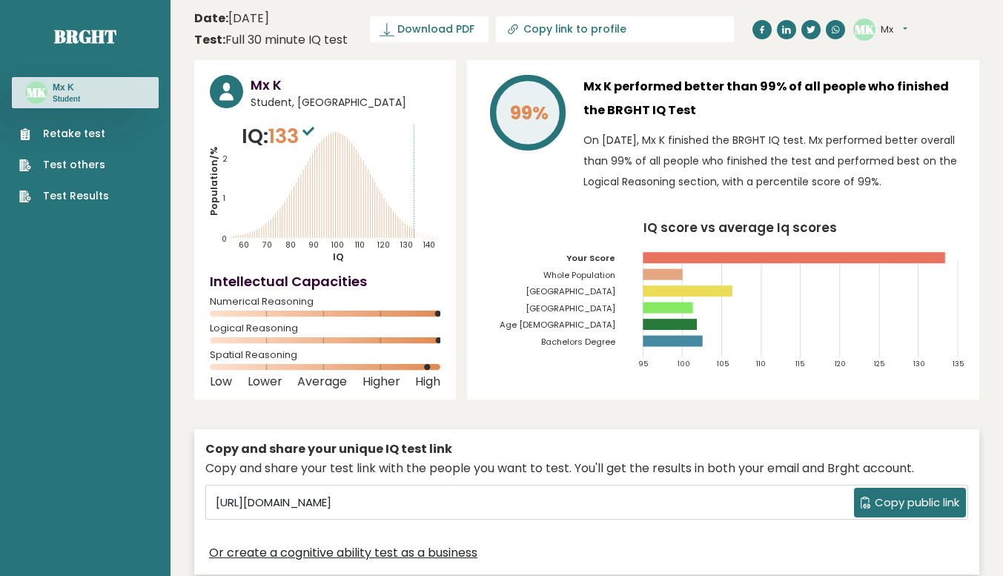
scroll to position [0, 0]
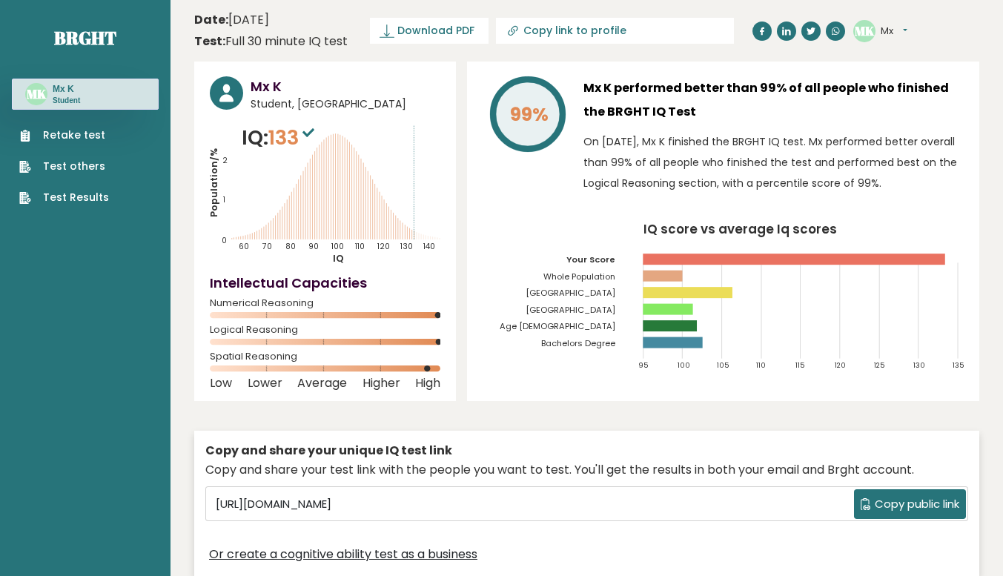
click at [425, 24] on span "Download PDF" at bounding box center [435, 31] width 77 height 16
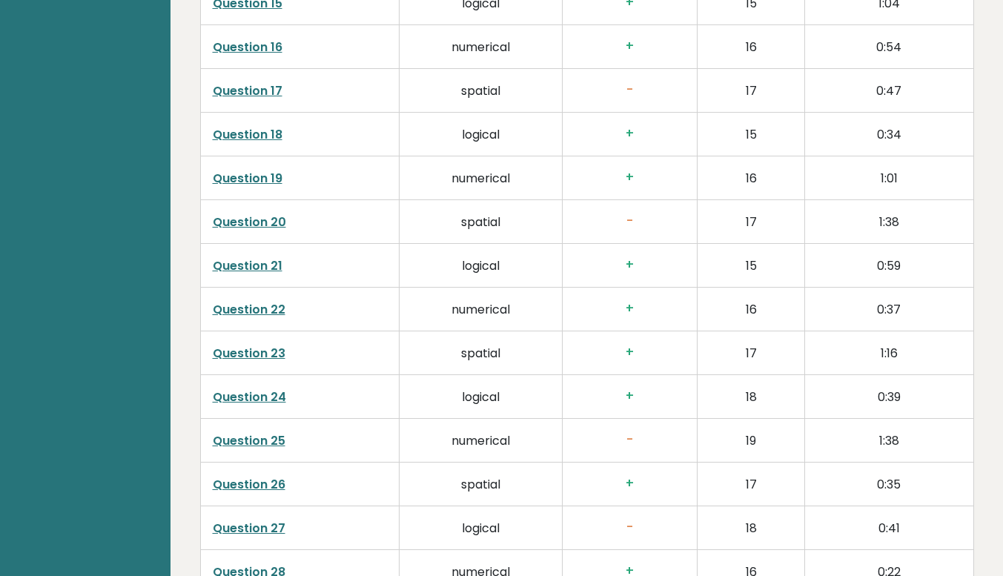
scroll to position [3262, 0]
